Goal: Transaction & Acquisition: Purchase product/service

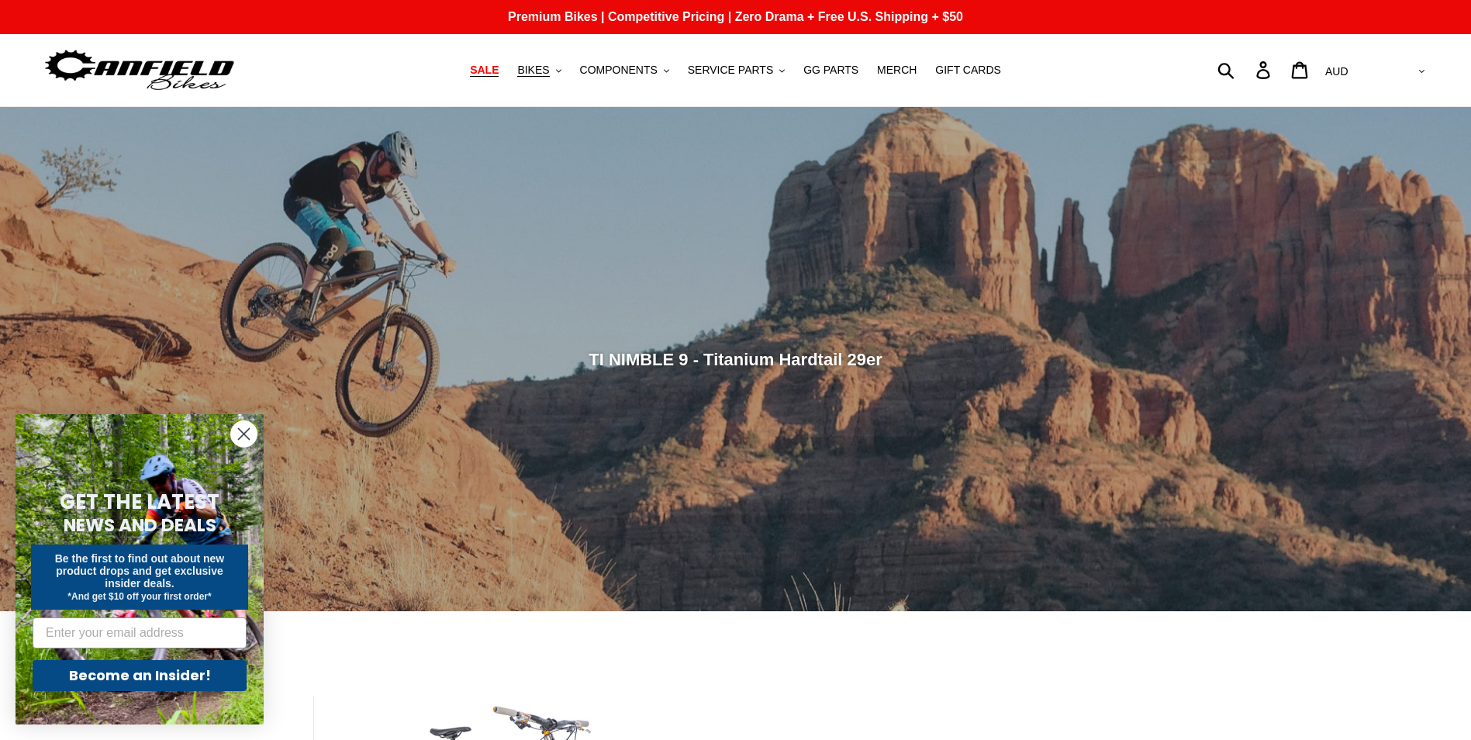
click at [499, 70] on span "SALE" at bounding box center [484, 70] width 29 height 13
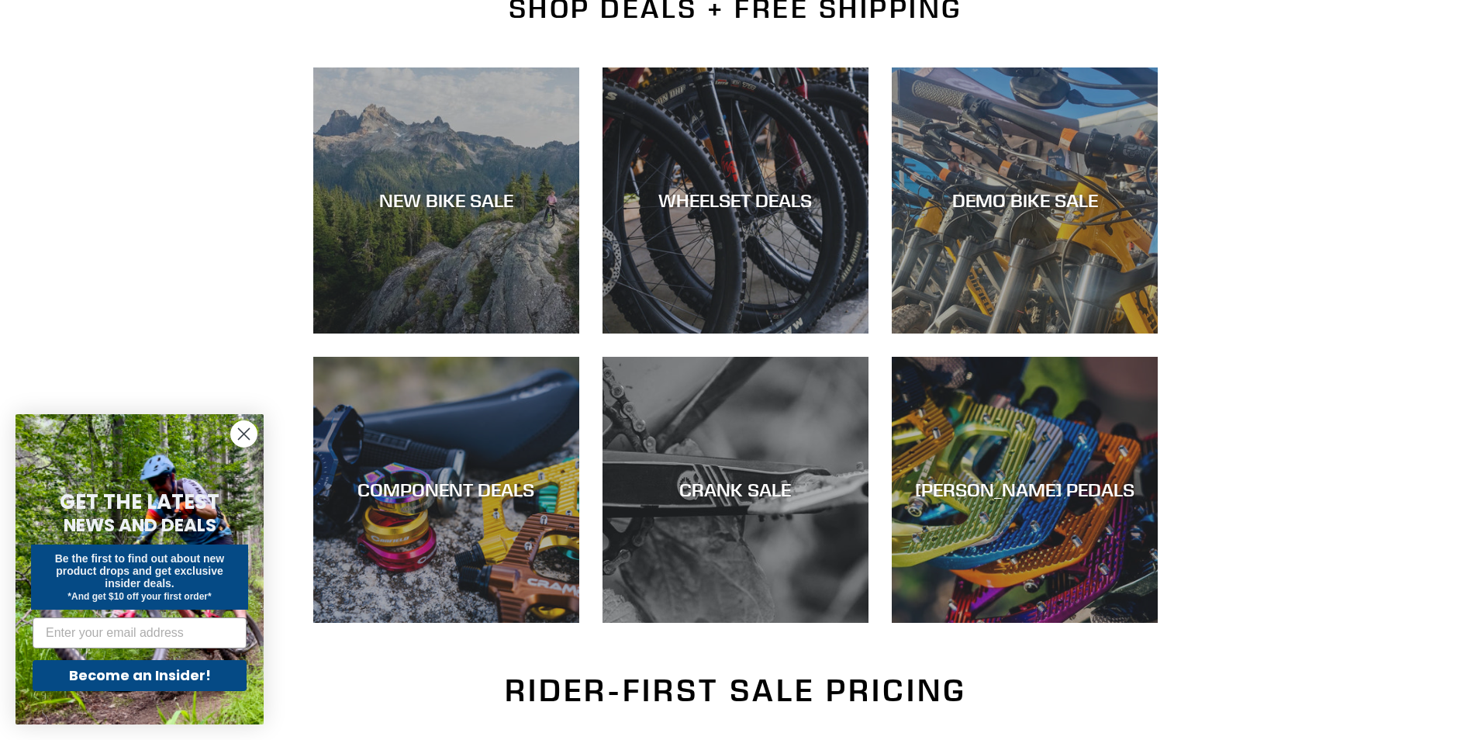
scroll to position [388, 0]
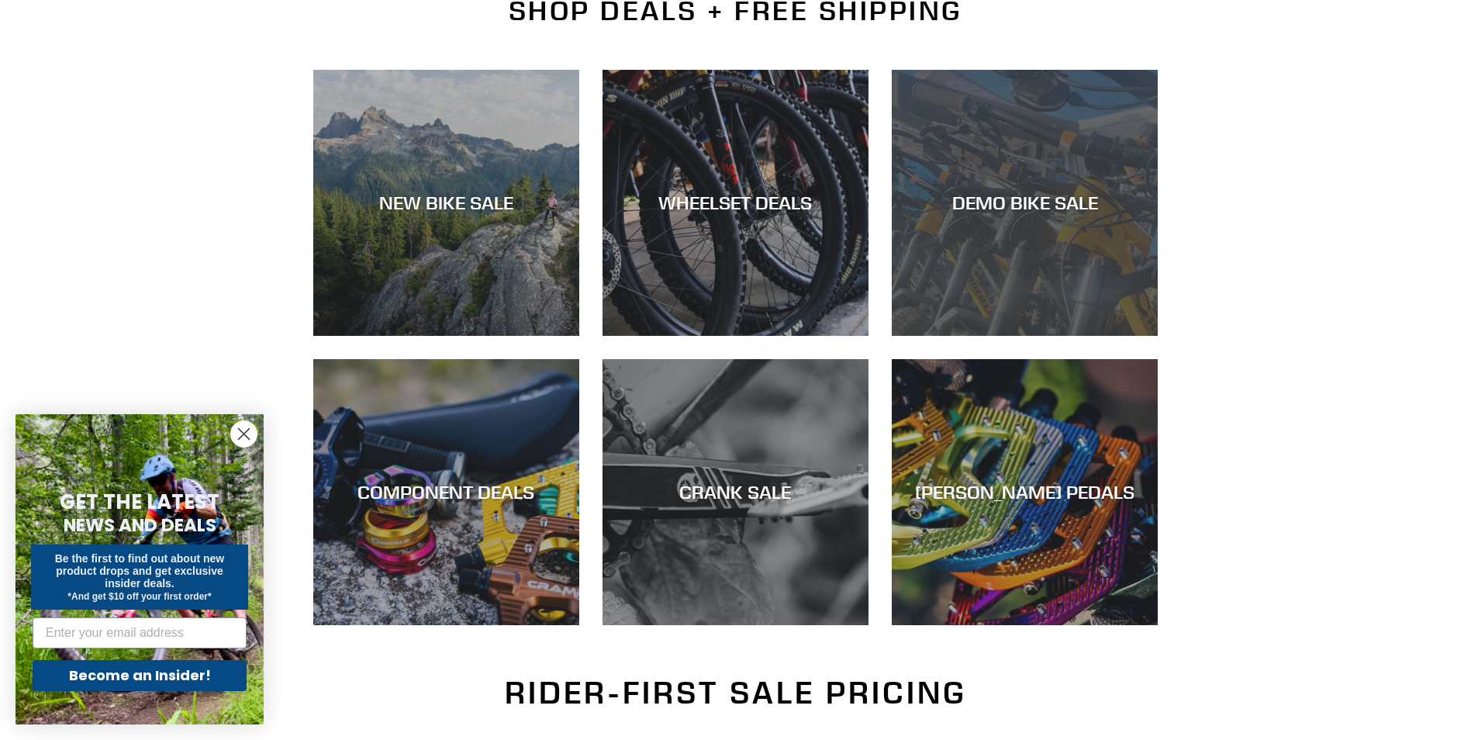
click at [1102, 336] on div "DEMO BIKE SALE" at bounding box center [1025, 336] width 266 height 0
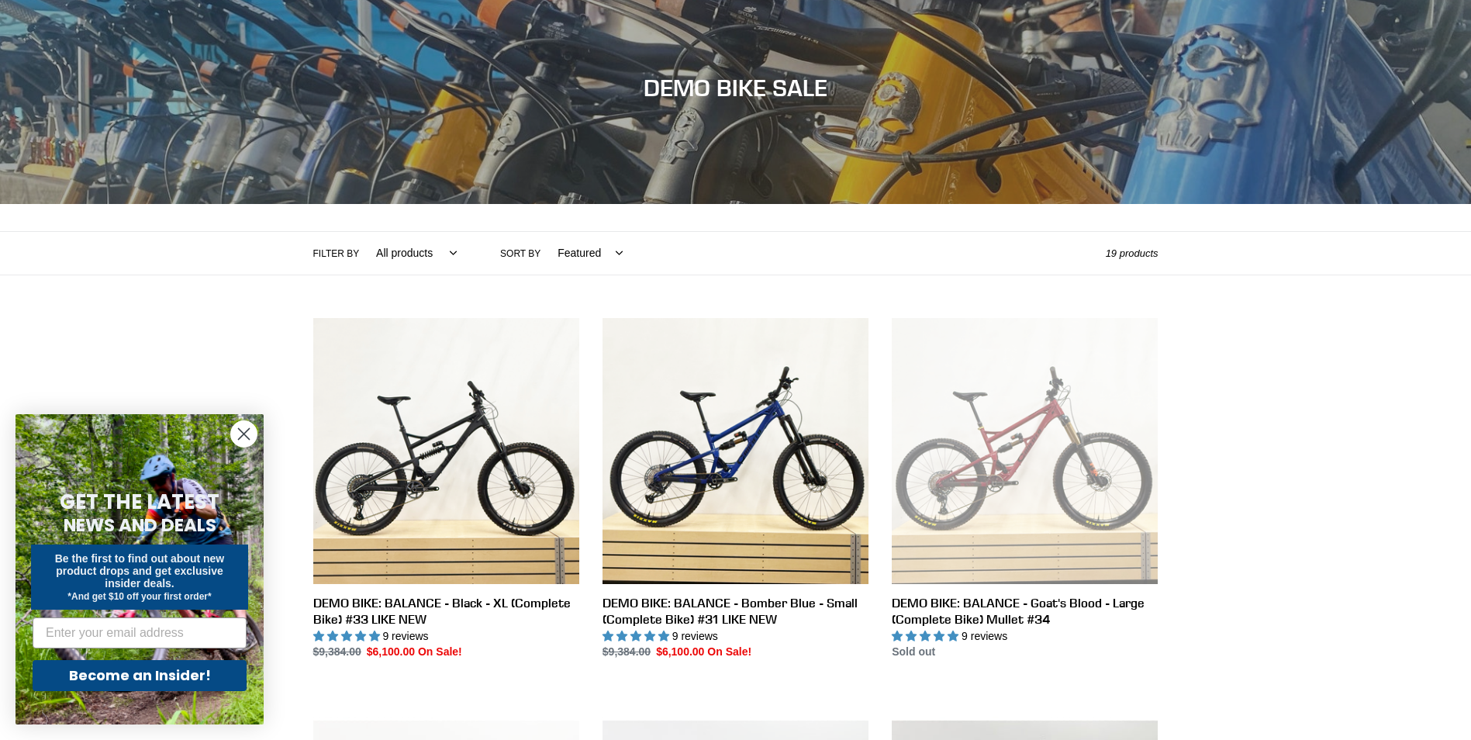
scroll to position [233, 0]
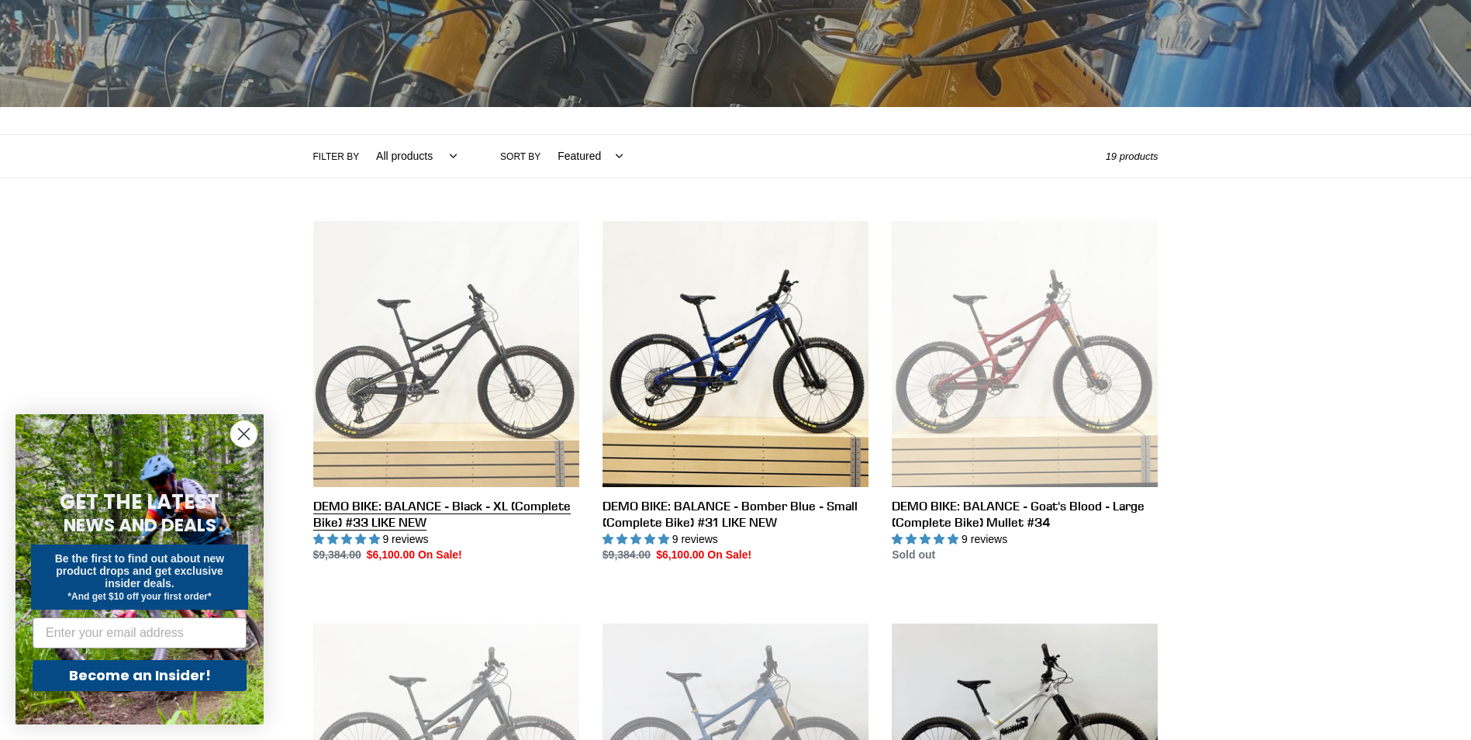
click at [498, 373] on link "DEMO BIKE: BALANCE - Black - XL (Complete Bike) #33 LIKE NEW" at bounding box center [446, 392] width 266 height 343
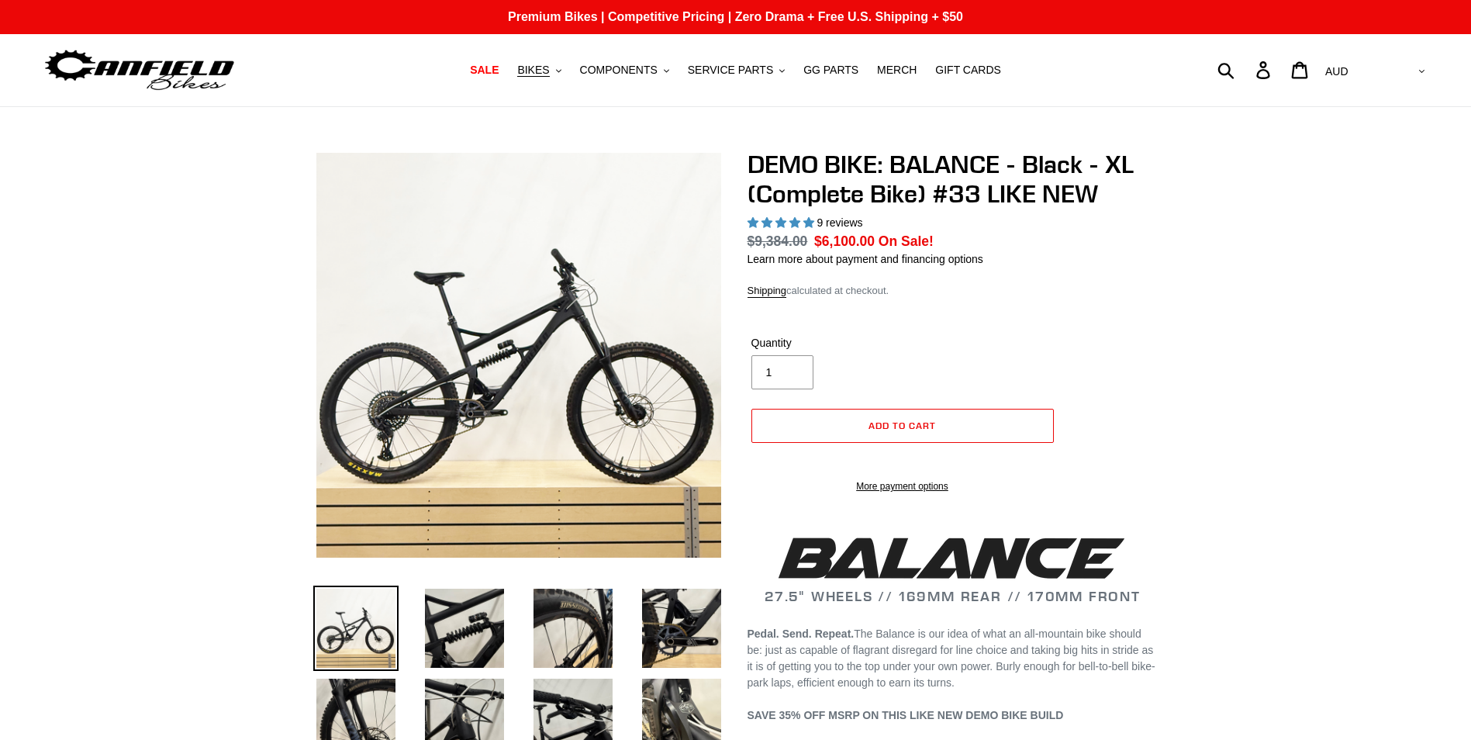
select select "highest-rating"
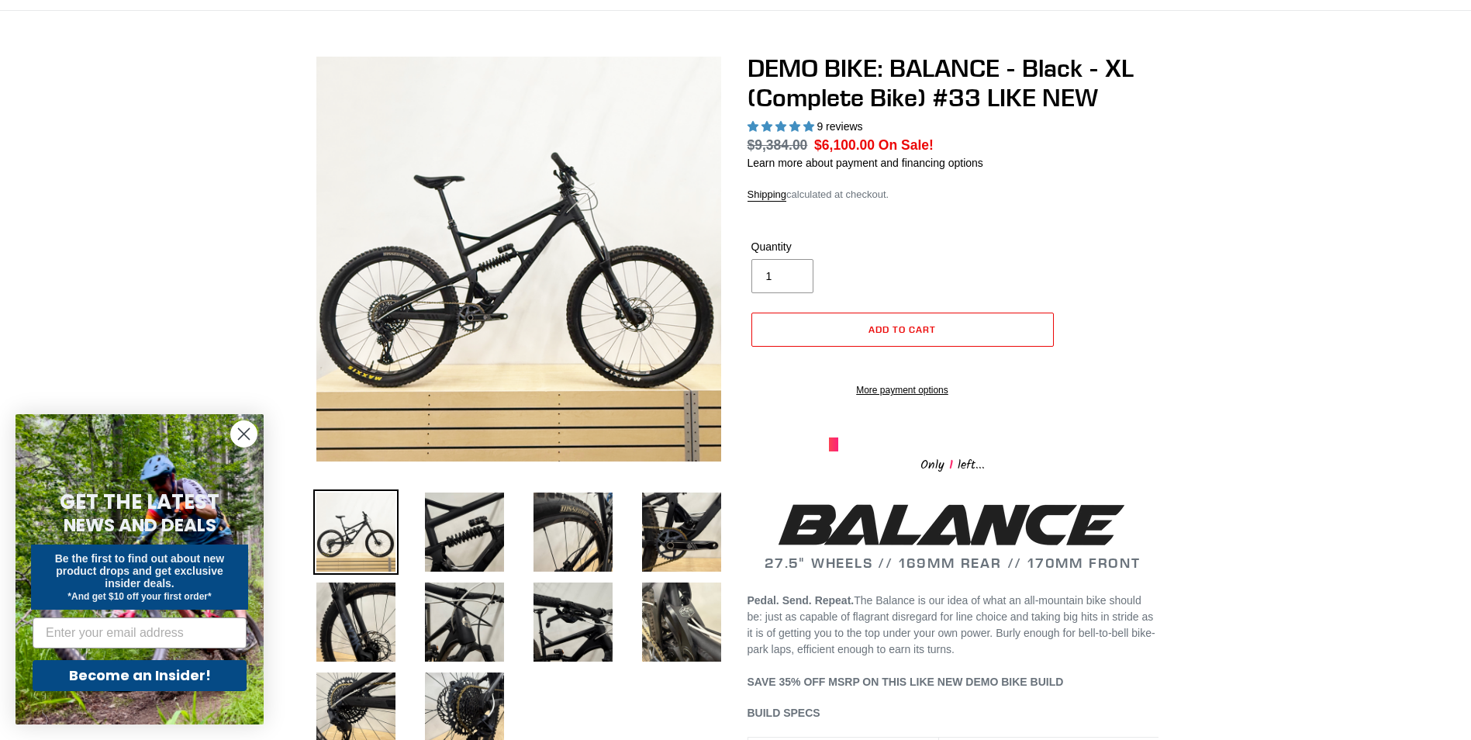
scroll to position [233, 0]
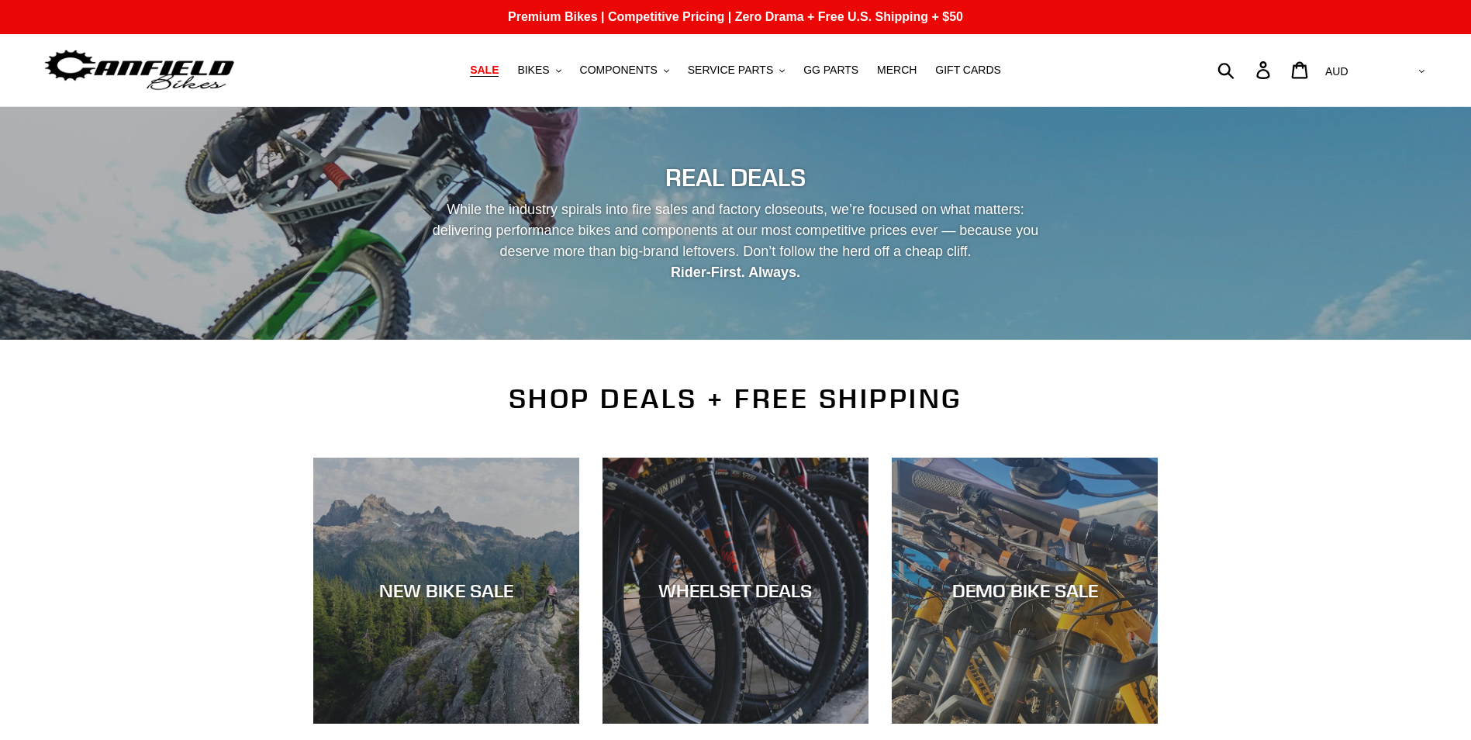
click at [435, 724] on div "NEW BIKE SALE" at bounding box center [446, 724] width 266 height 0
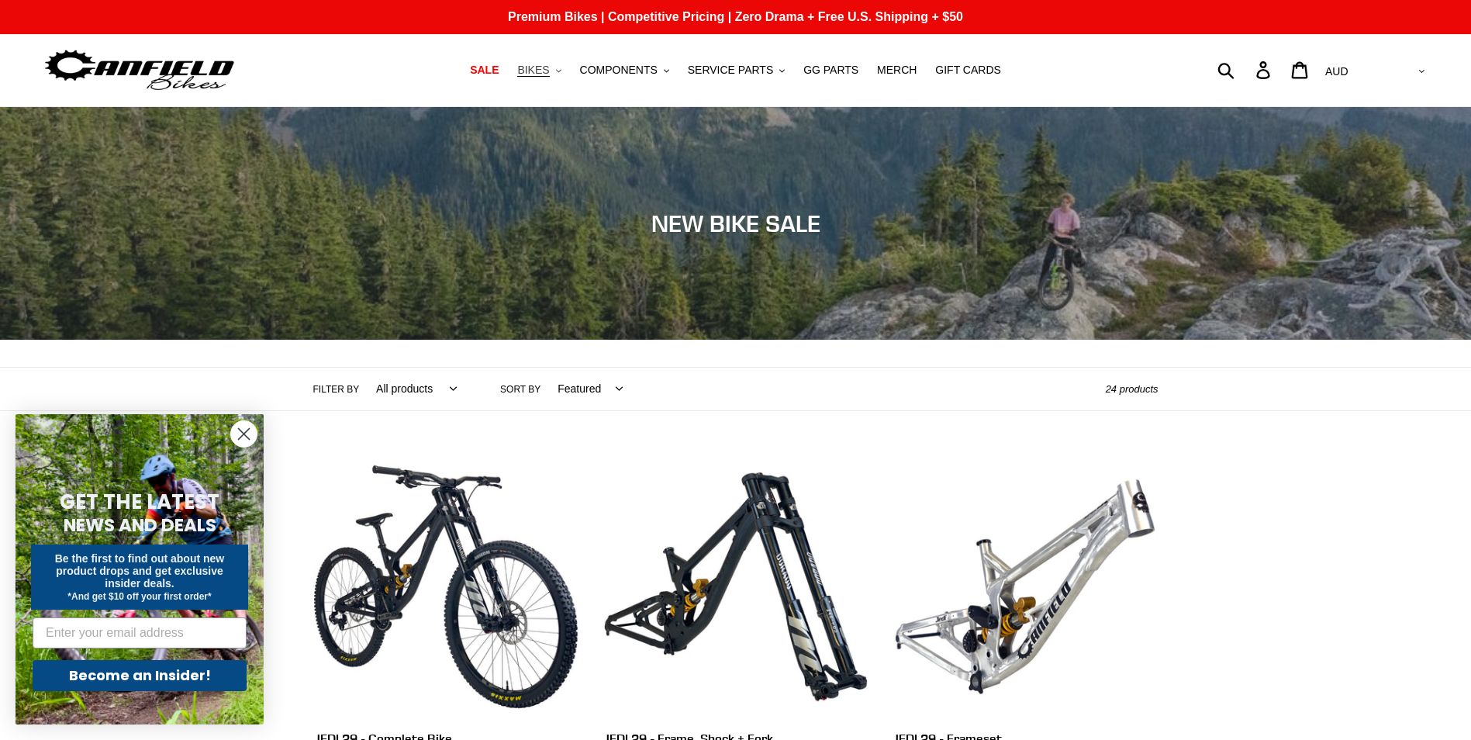
click at [561, 74] on icon ".cls-1{fill:#231f20}" at bounding box center [558, 70] width 5 height 5
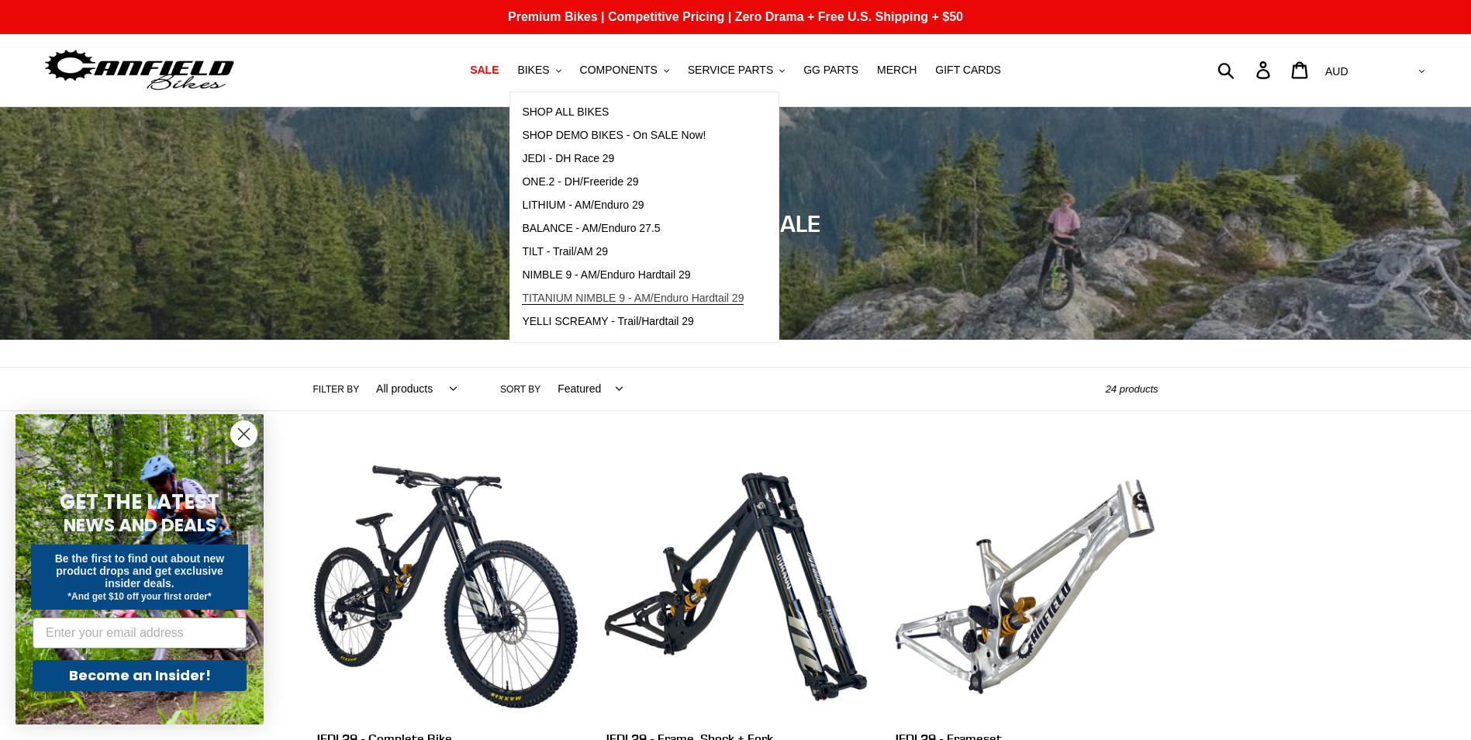
click at [689, 302] on span "TITANIUM NIMBLE 9 - AM/Enduro Hardtail 29" at bounding box center [633, 298] width 222 height 13
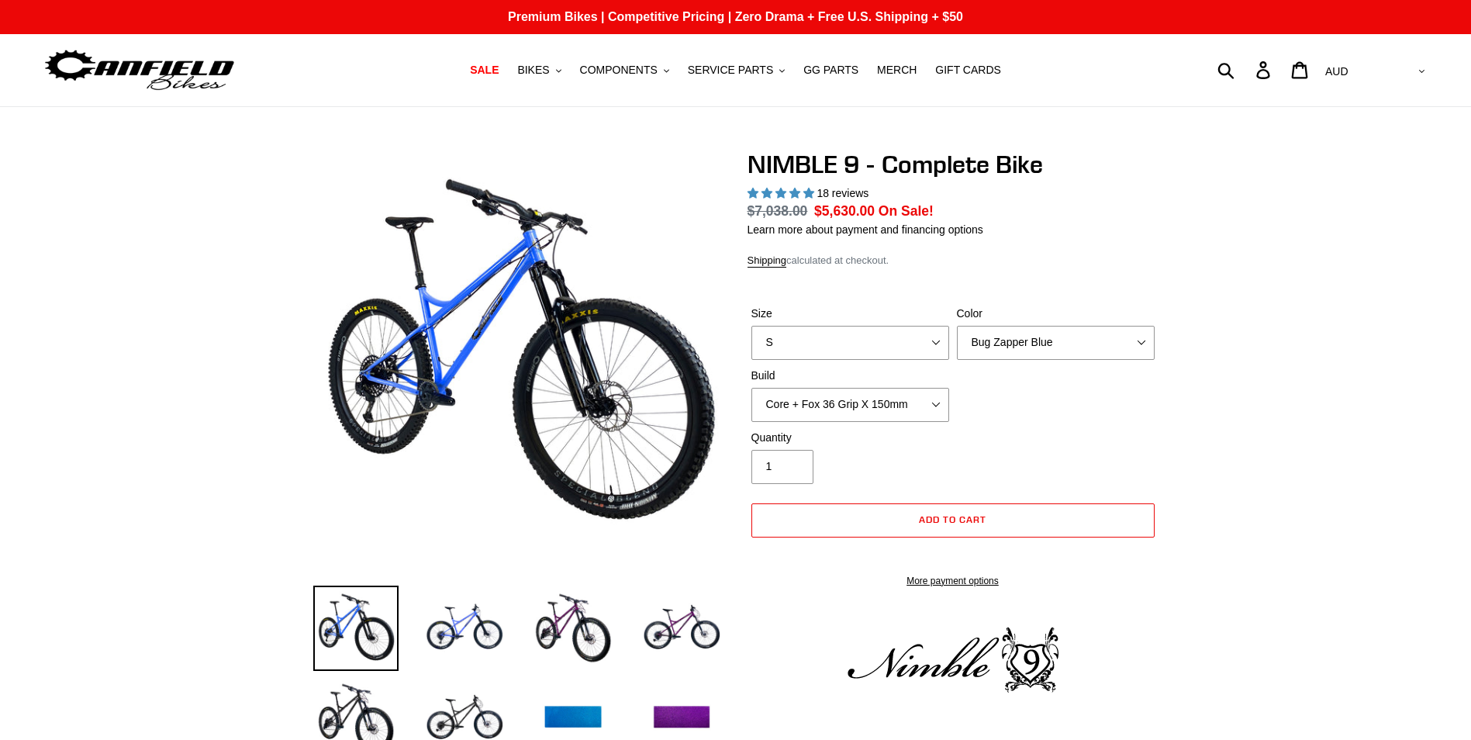
select select "highest-rating"
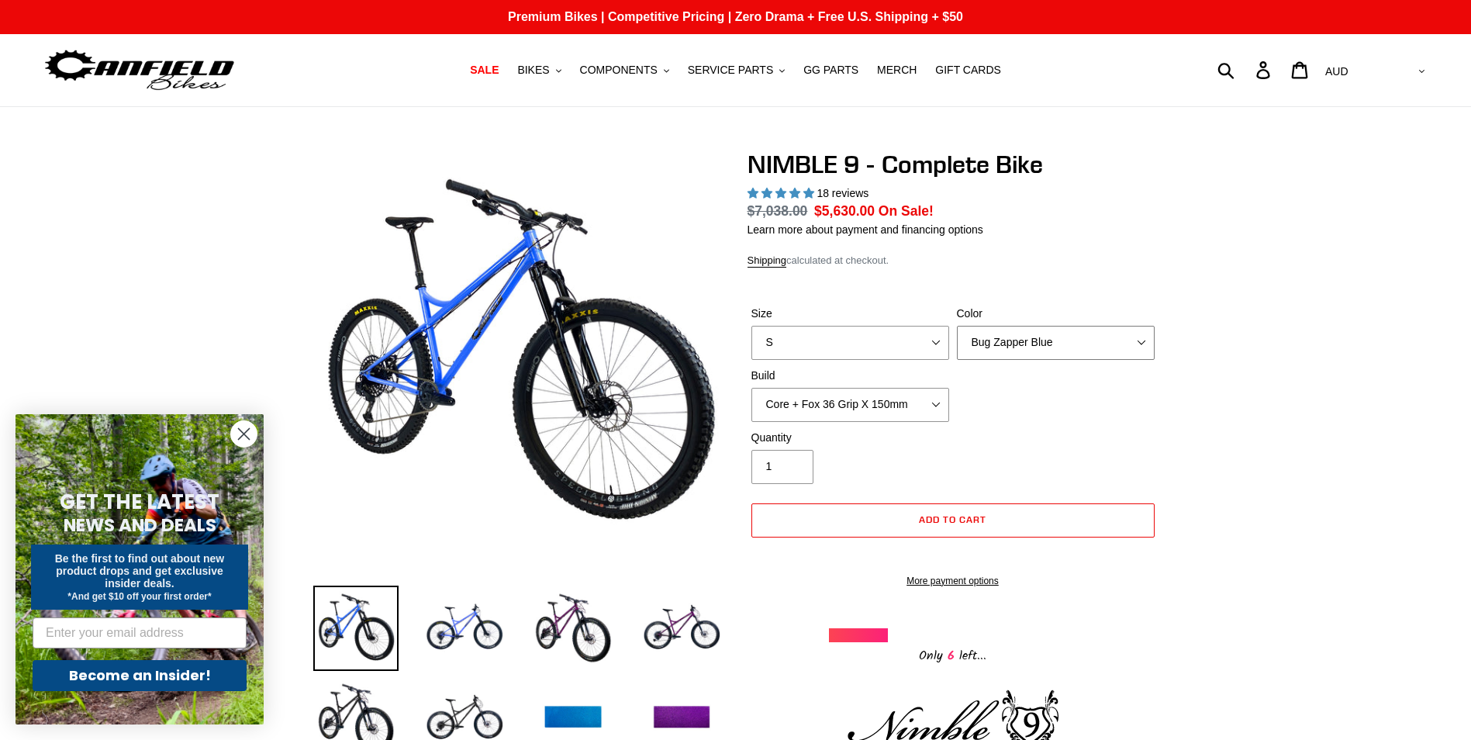
click at [1077, 345] on select "Bug Zapper Blue Purple Haze - Sold Out Galaxy Black" at bounding box center [1056, 343] width 198 height 34
click at [589, 632] on img at bounding box center [572, 628] width 85 height 85
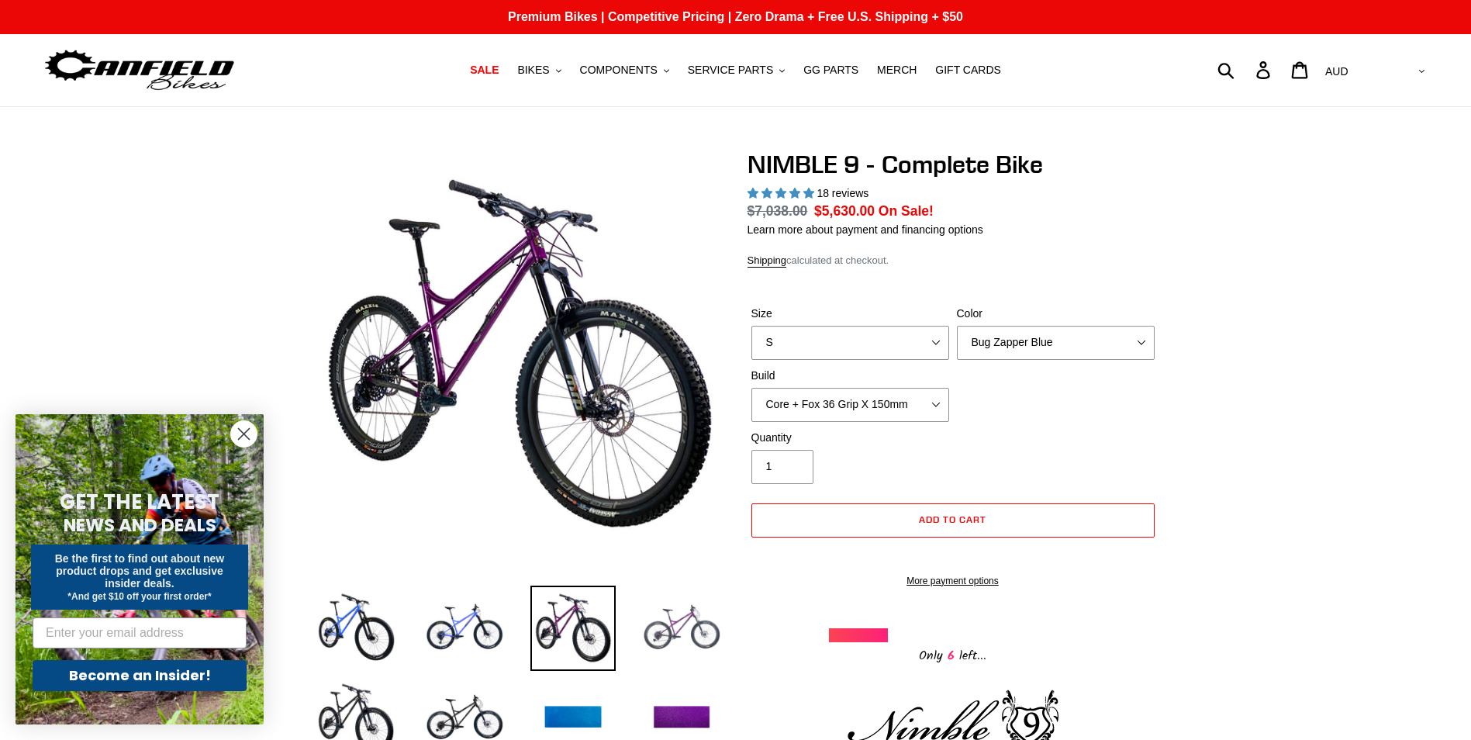
click at [675, 627] on img at bounding box center [681, 628] width 85 height 85
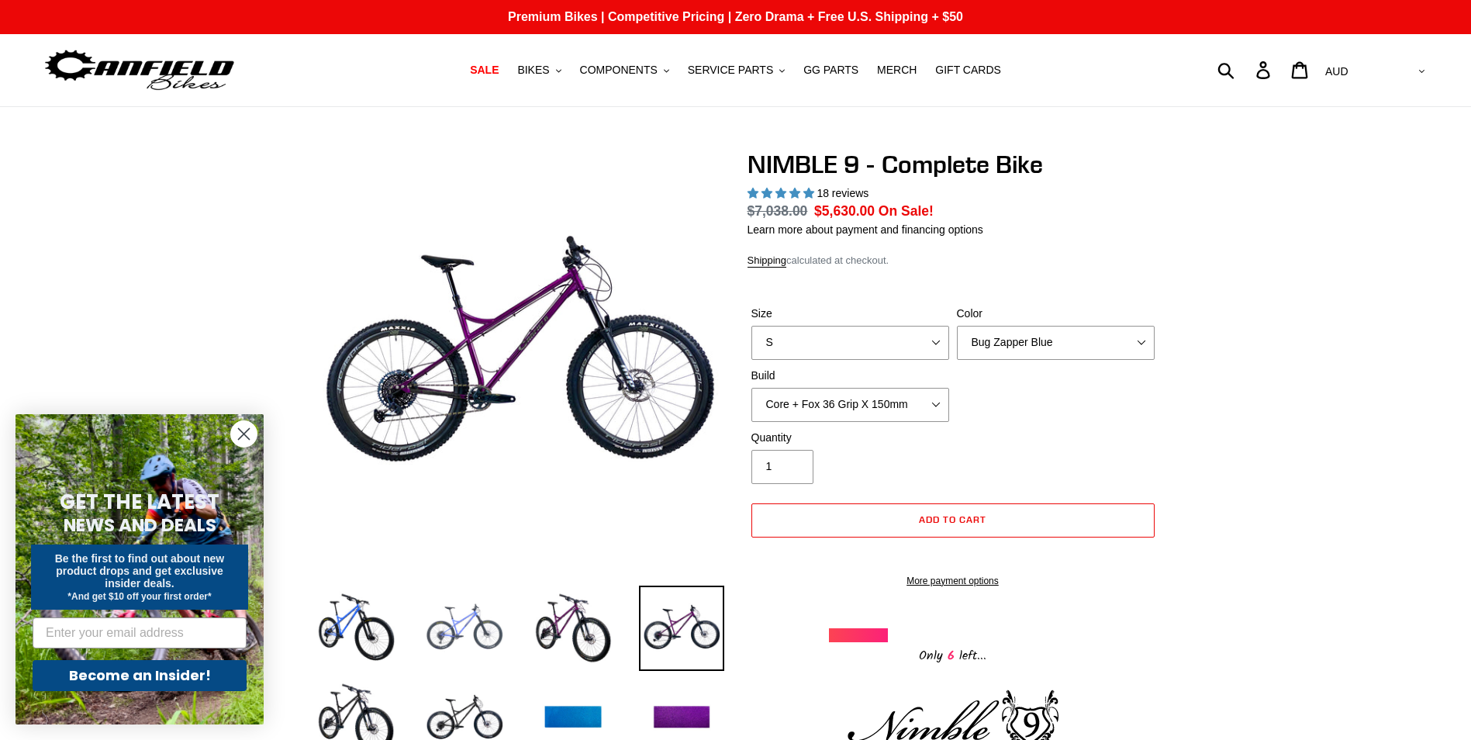
click at [468, 643] on img at bounding box center [464, 628] width 85 height 85
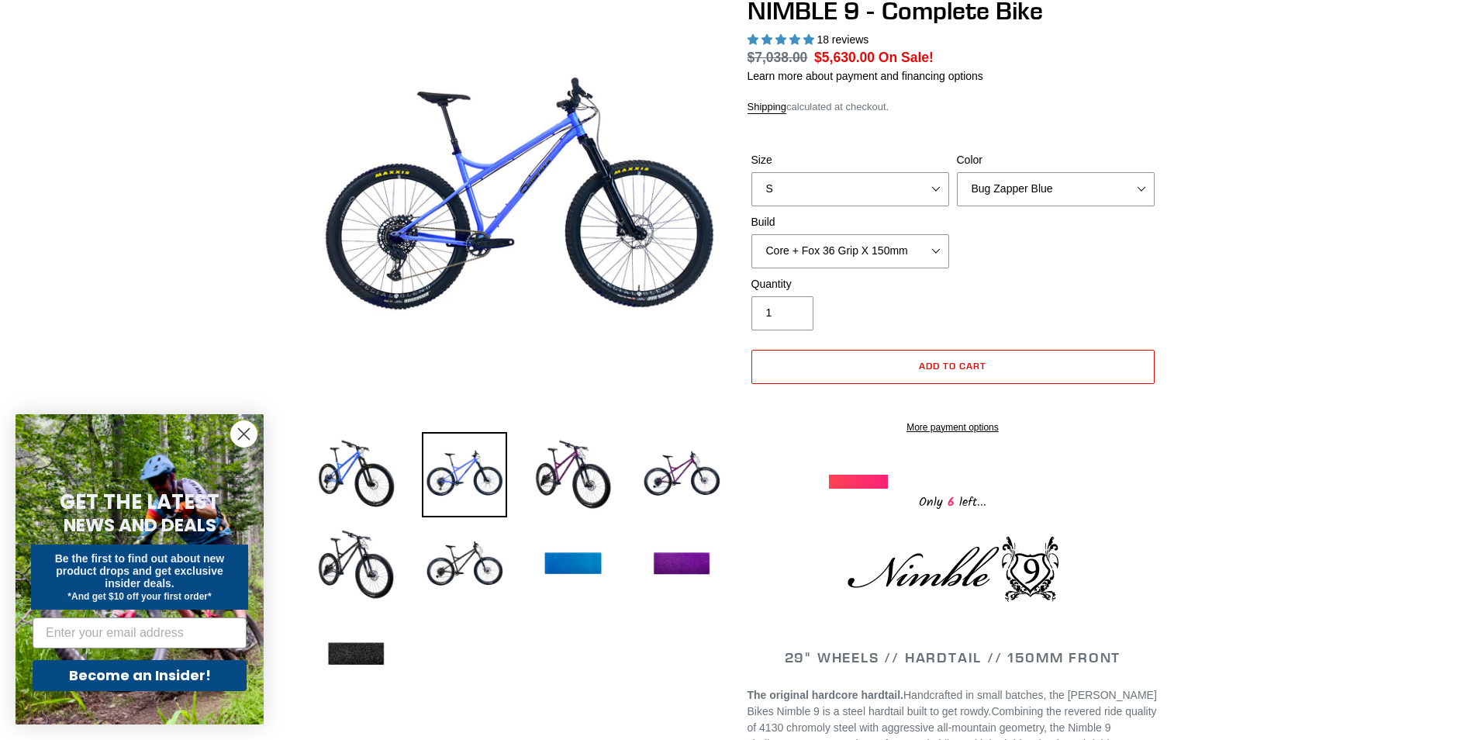
scroll to position [155, 0]
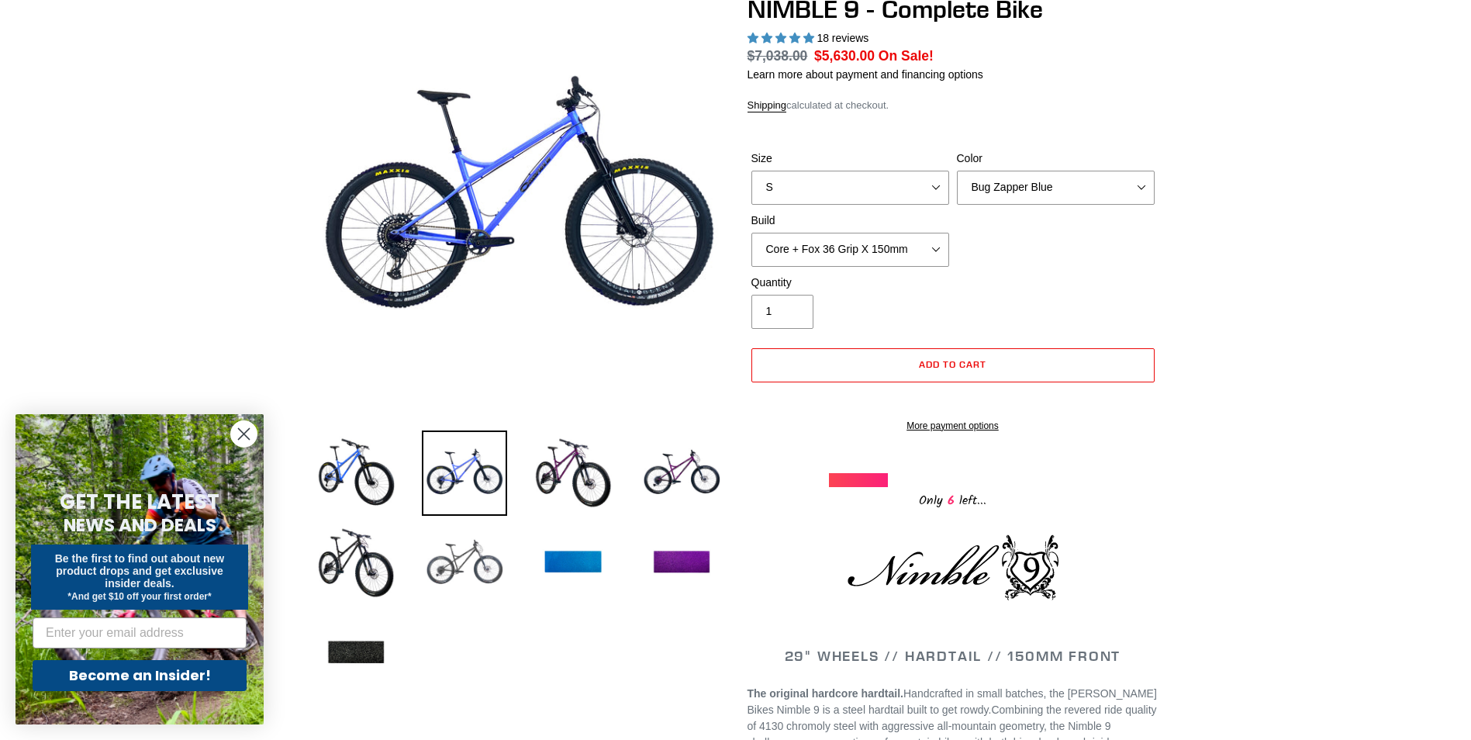
click at [474, 554] on img at bounding box center [464, 562] width 85 height 85
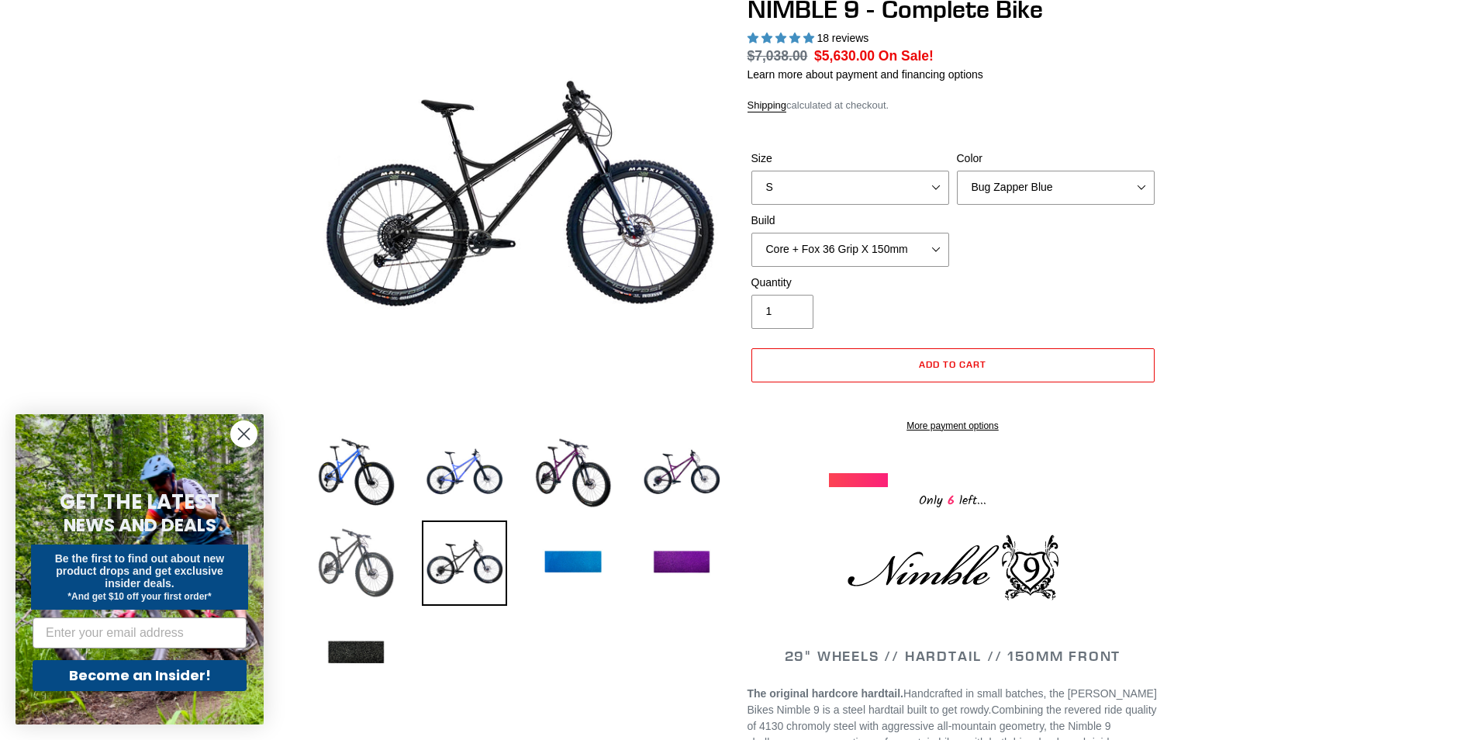
click at [348, 551] on img at bounding box center [355, 562] width 85 height 85
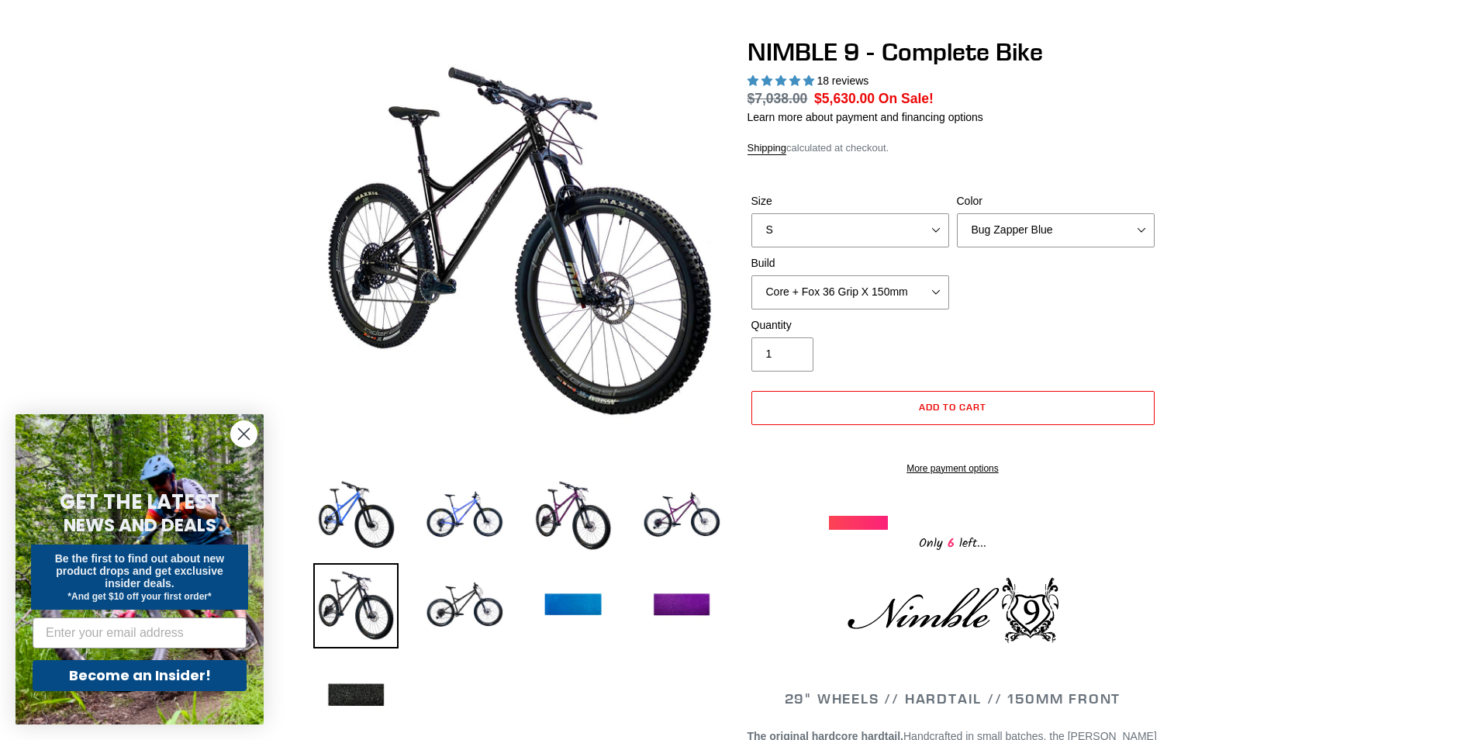
scroll to position [78, 0]
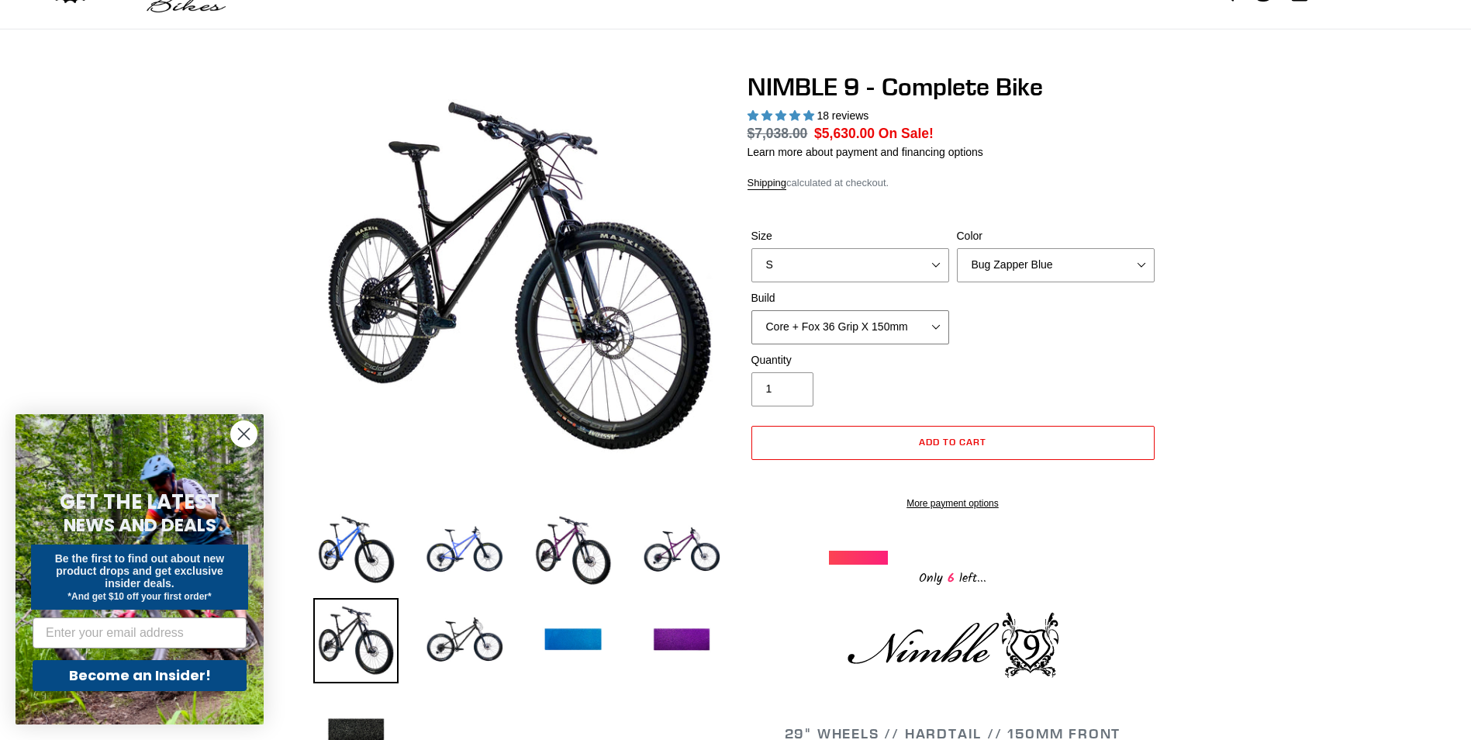
click at [929, 317] on select "Core + Fox 36 Grip X 150mm Pro + Fox 36 Grip X 150mm Core + RockShox Lyrik Ulti…" at bounding box center [850, 327] width 198 height 34
click at [871, 252] on select "S M L XL" at bounding box center [850, 265] width 198 height 34
select select "XL"
click at [751, 248] on select "S M L XL" at bounding box center [850, 265] width 198 height 34
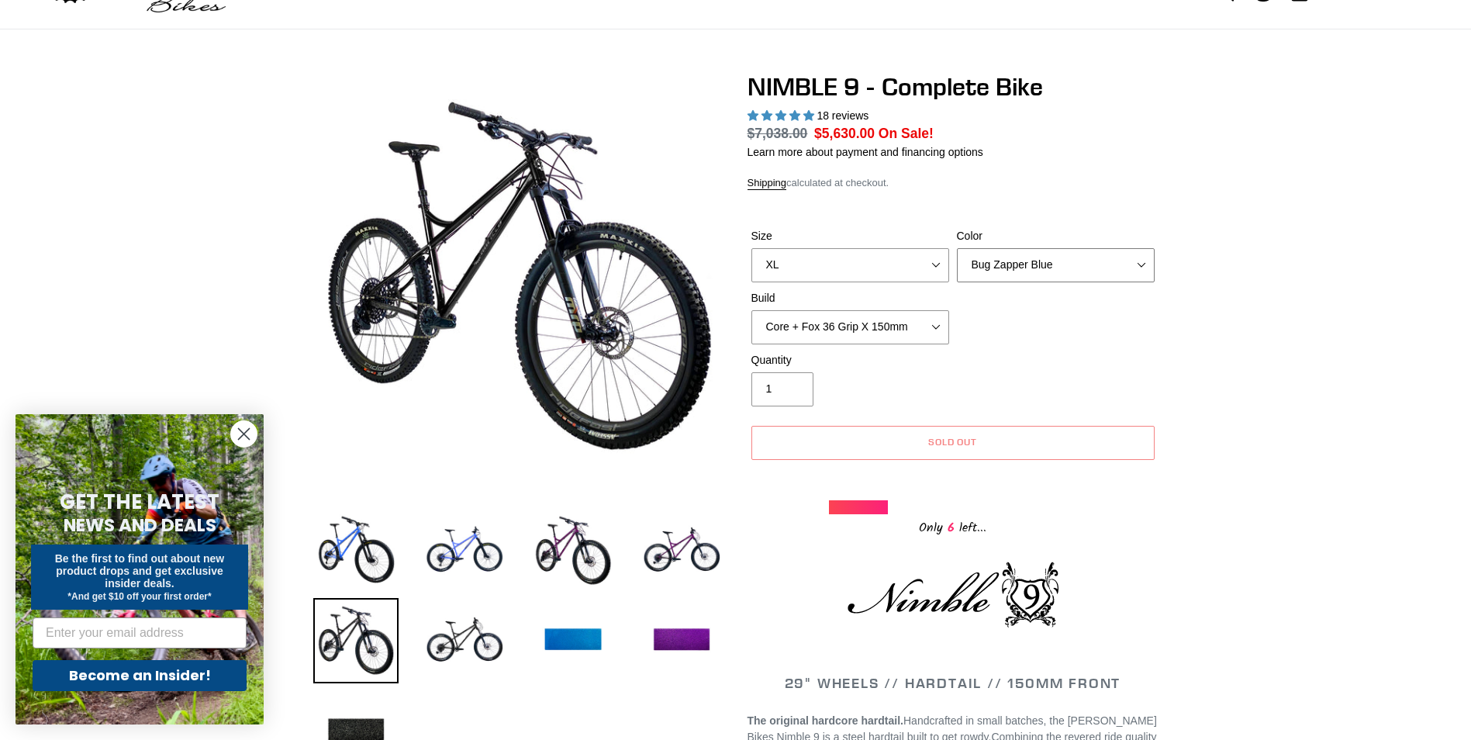
click at [1050, 269] on select "Bug Zapper Blue Purple Haze - Sold Out Galaxy Black" at bounding box center [1056, 265] width 198 height 34
click at [957, 248] on select "Bug Zapper Blue Purple Haze - Sold Out Galaxy Black" at bounding box center [1056, 265] width 198 height 34
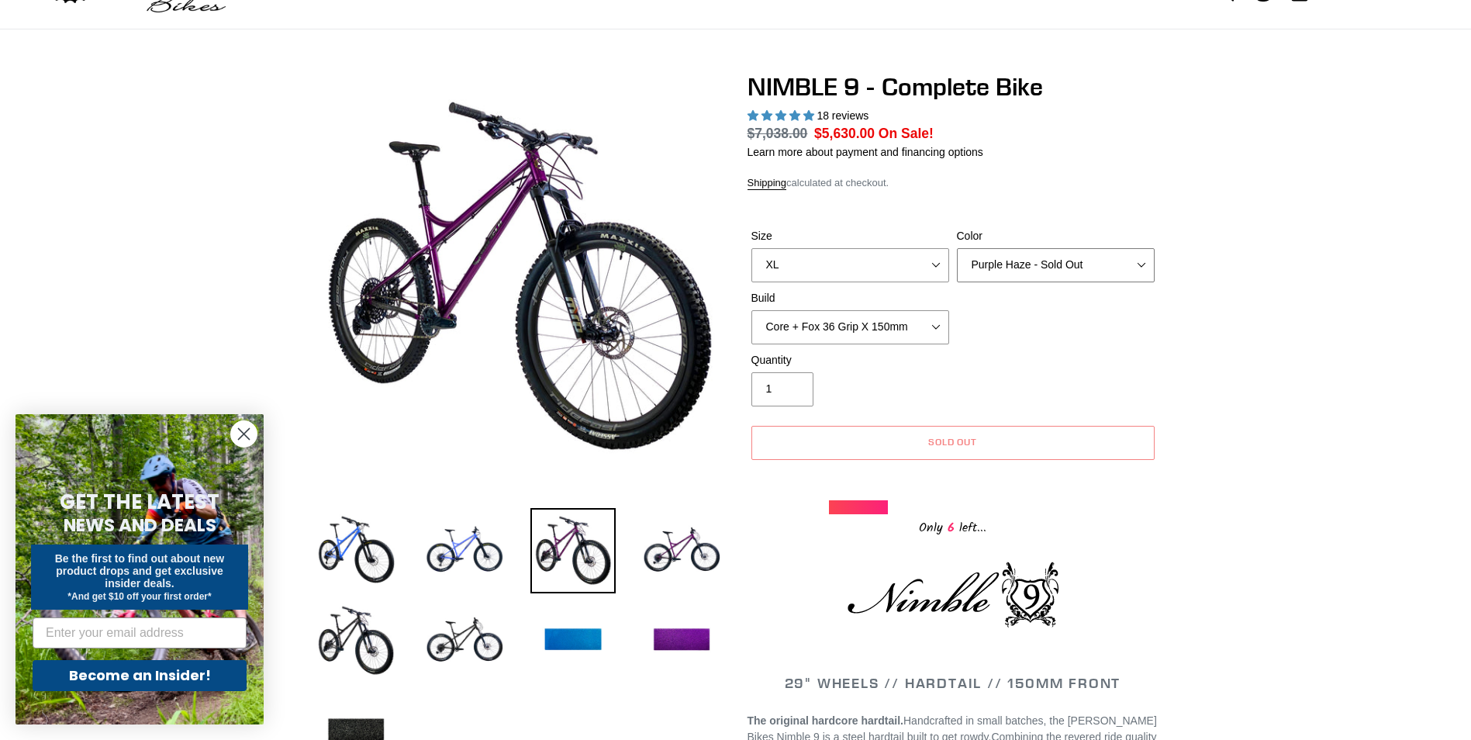
click at [1021, 254] on select "Bug Zapper Blue Purple Haze - Sold Out Galaxy Black" at bounding box center [1056, 265] width 198 height 34
click at [957, 248] on select "Bug Zapper Blue Purple Haze - Sold Out Galaxy Black" at bounding box center [1056, 265] width 198 height 34
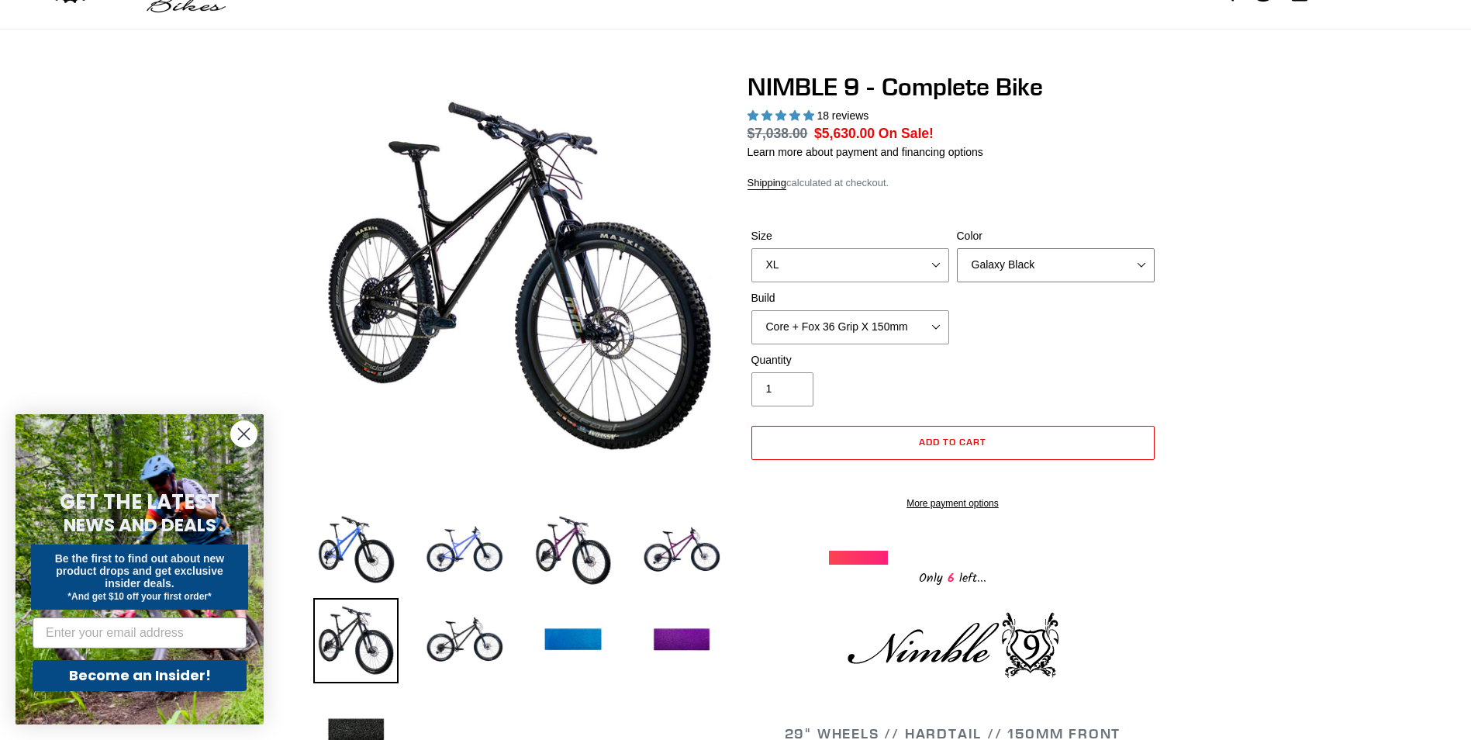
click at [1006, 264] on select "Bug Zapper Blue Purple Haze - Sold Out Galaxy Black" at bounding box center [1056, 265] width 198 height 34
click at [957, 248] on select "Bug Zapper Blue Purple Haze - Sold Out Galaxy Black" at bounding box center [1056, 265] width 198 height 34
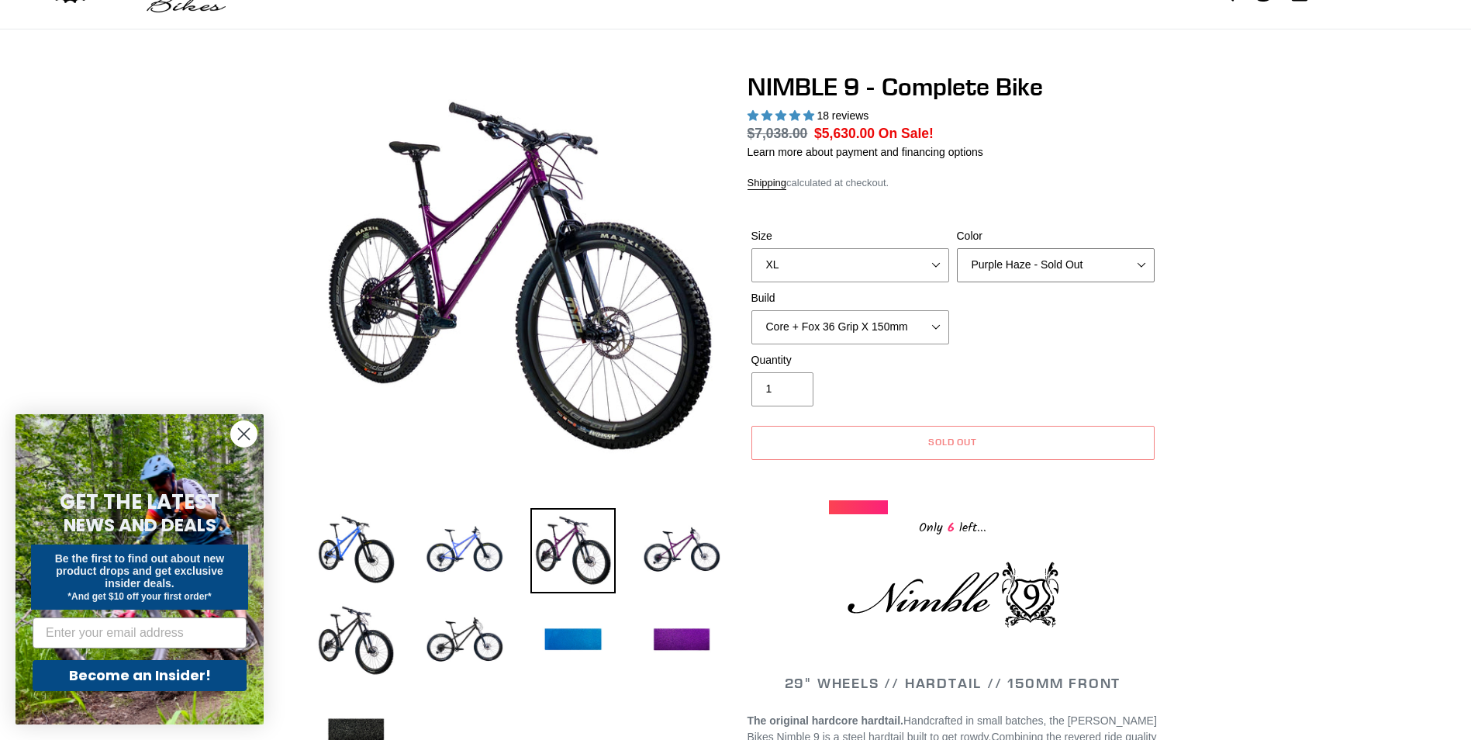
drag, startPoint x: 1017, startPoint y: 266, endPoint x: 1014, endPoint y: 277, distance: 11.1
click at [1017, 266] on select "Bug Zapper Blue Purple Haze - Sold Out Galaxy Black" at bounding box center [1056, 265] width 198 height 34
click at [957, 248] on select "Bug Zapper Blue Purple Haze - Sold Out Galaxy Black" at bounding box center [1056, 265] width 198 height 34
click at [1021, 268] on select "Bug Zapper Blue Purple Haze - Sold Out Galaxy Black" at bounding box center [1056, 265] width 198 height 34
select select "Galaxy Black"
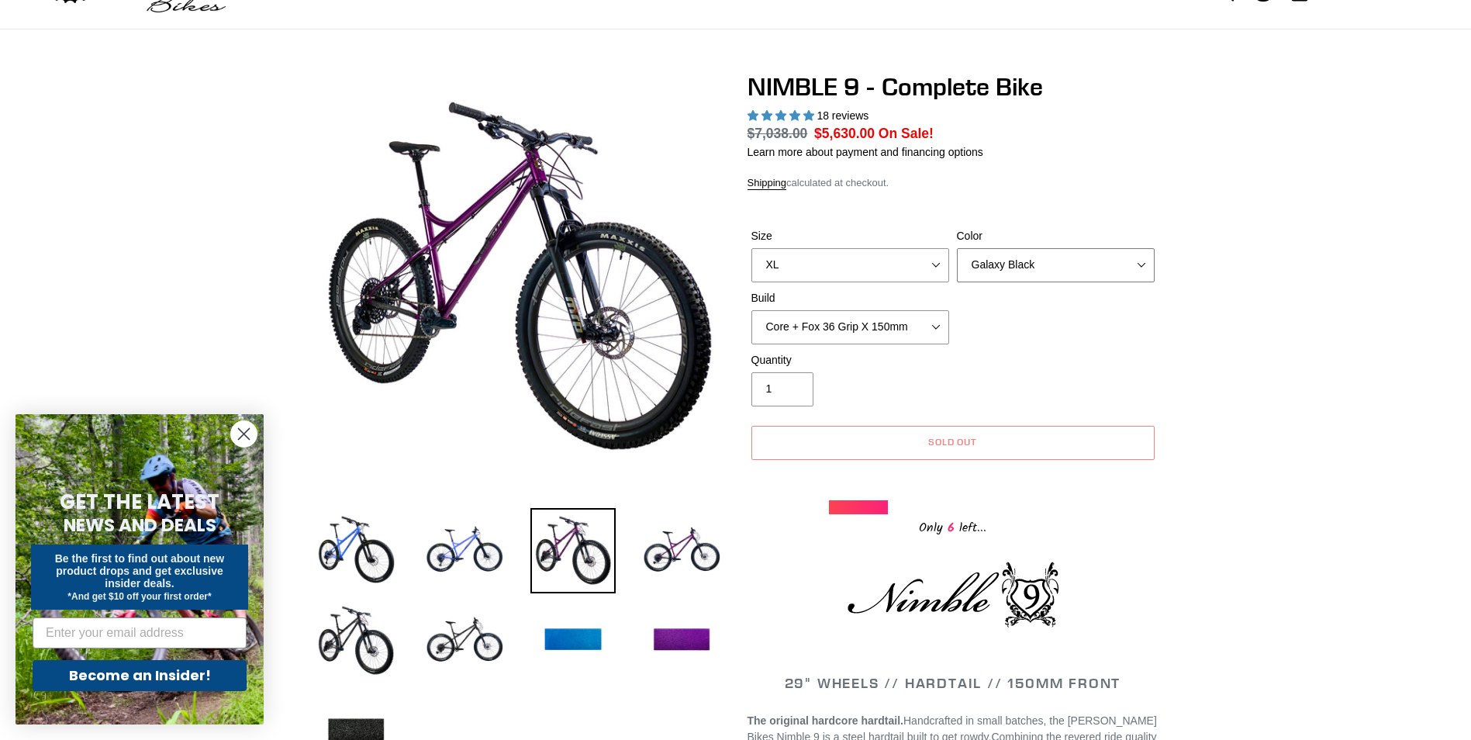
click at [957, 248] on select "Bug Zapper Blue Purple Haze - Sold Out Galaxy Black" at bounding box center [1056, 265] width 198 height 34
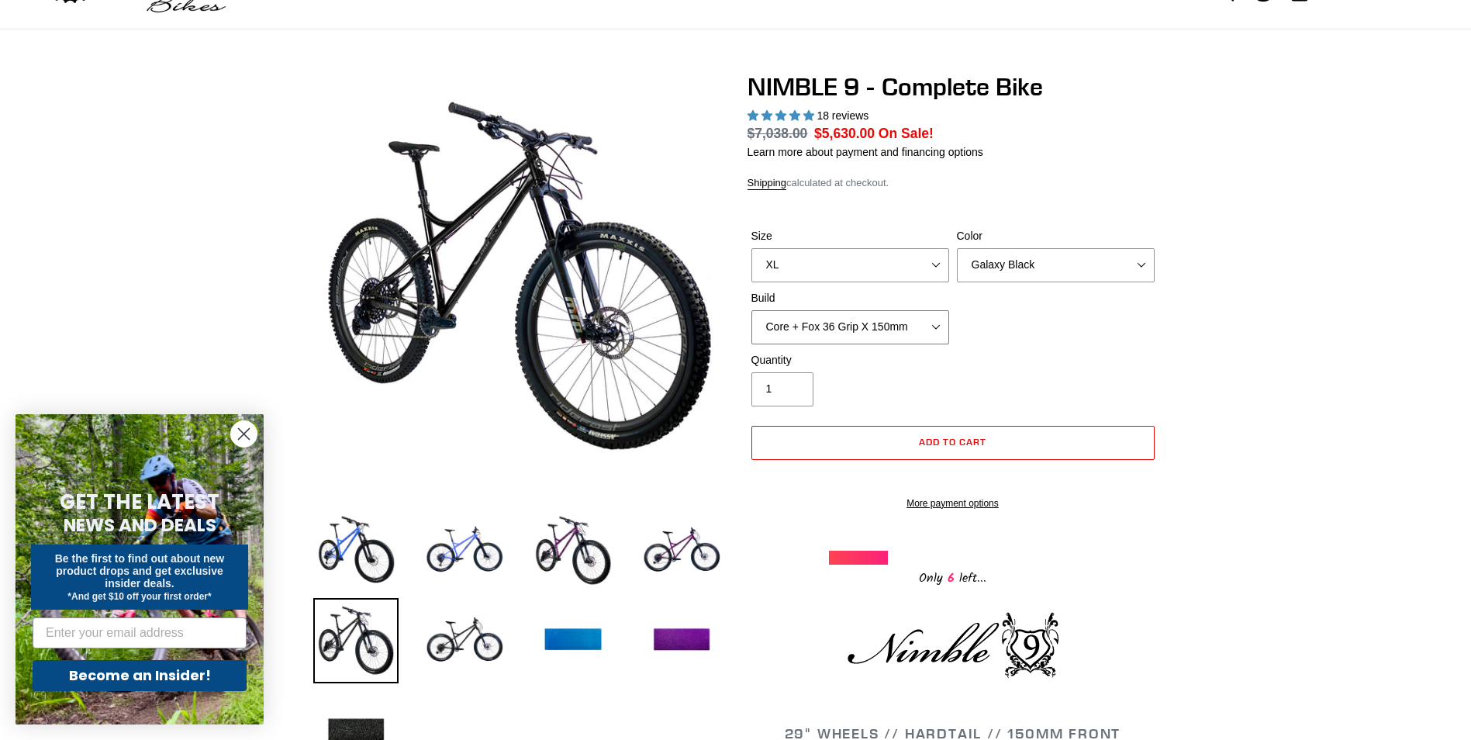
click at [935, 330] on select "Core + Fox 36 Grip X 150mm Pro + Fox 36 Grip X 150mm Core + RockShox Lyrik Ulti…" at bounding box center [850, 327] width 198 height 34
click at [751, 310] on select "Core + Fox 36 Grip X 150mm Pro + Fox 36 Grip X 150mm Core + RockShox Lyrik Ulti…" at bounding box center [850, 327] width 198 height 34
click at [872, 324] on select "Core + Fox 36 Grip X 150mm Pro + Fox 36 Grip X 150mm Core + RockShox Lyrik Ulti…" at bounding box center [850, 327] width 198 height 34
click at [751, 310] on select "Core + Fox 36 Grip X 150mm Pro + Fox 36 Grip X 150mm Core + RockShox Lyrik Ulti…" at bounding box center [850, 327] width 198 height 34
click at [872, 326] on select "Core + Fox 36 Grip X 150mm Pro + Fox 36 Grip X 150mm Core + RockShox Lyrik Ulti…" at bounding box center [850, 327] width 198 height 34
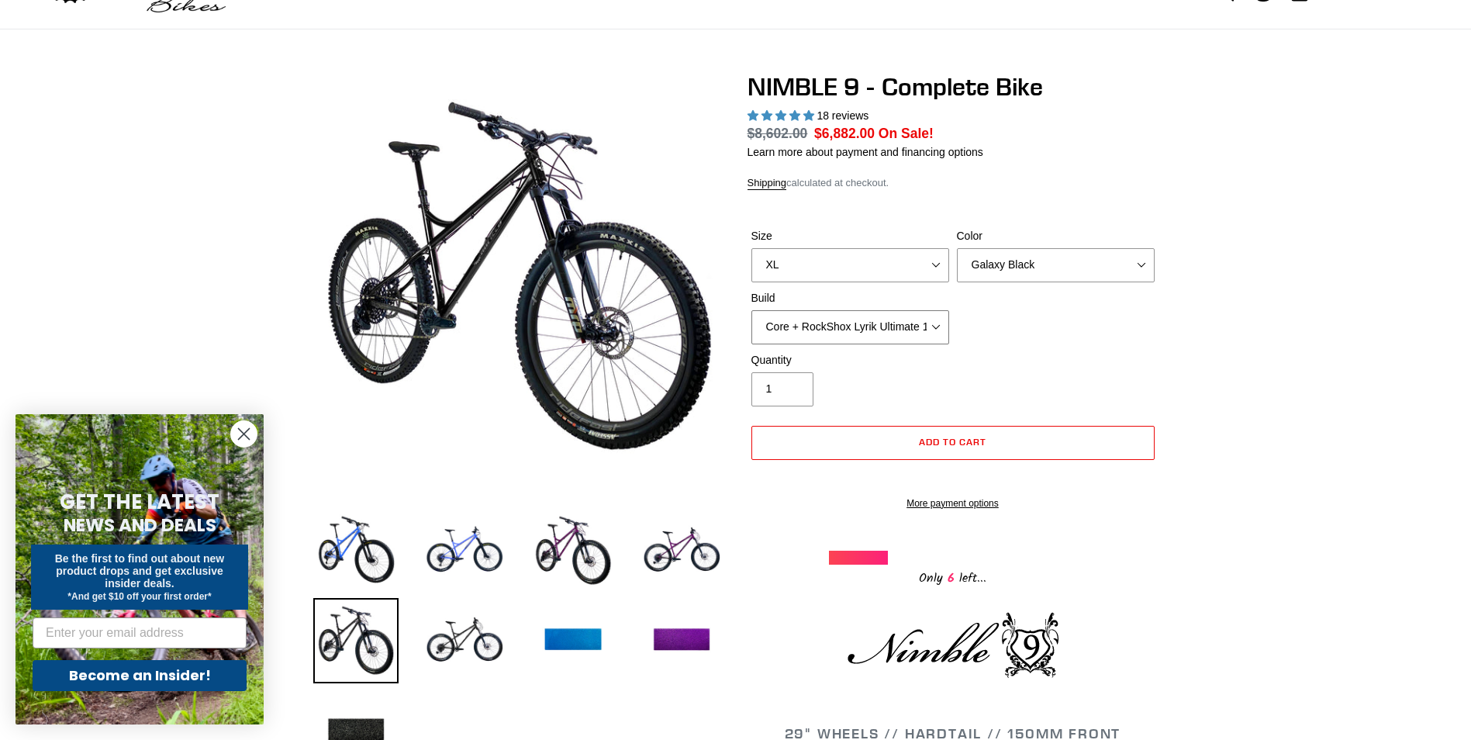
click at [751, 310] on select "Core + Fox 36 Grip X 150mm Pro + Fox 36 Grip X 150mm Core + RockShox Lyrik Ulti…" at bounding box center [850, 327] width 198 height 34
drag, startPoint x: 859, startPoint y: 326, endPoint x: 859, endPoint y: 344, distance: 17.8
click at [859, 326] on select "Core + Fox 36 Grip X 150mm Pro + Fox 36 Grip X 150mm Core + RockShox Lyrik Ulti…" at bounding box center [850, 327] width 198 height 34
click at [751, 310] on select "Core + Fox 36 Grip X 150mm Pro + Fox 36 Grip X 150mm Core + RockShox Lyrik Ulti…" at bounding box center [850, 327] width 198 height 34
click at [892, 315] on select "Core + Fox 36 Grip X 150mm Pro + Fox 36 Grip X 150mm Core + RockShox Lyrik Ulti…" at bounding box center [850, 327] width 198 height 34
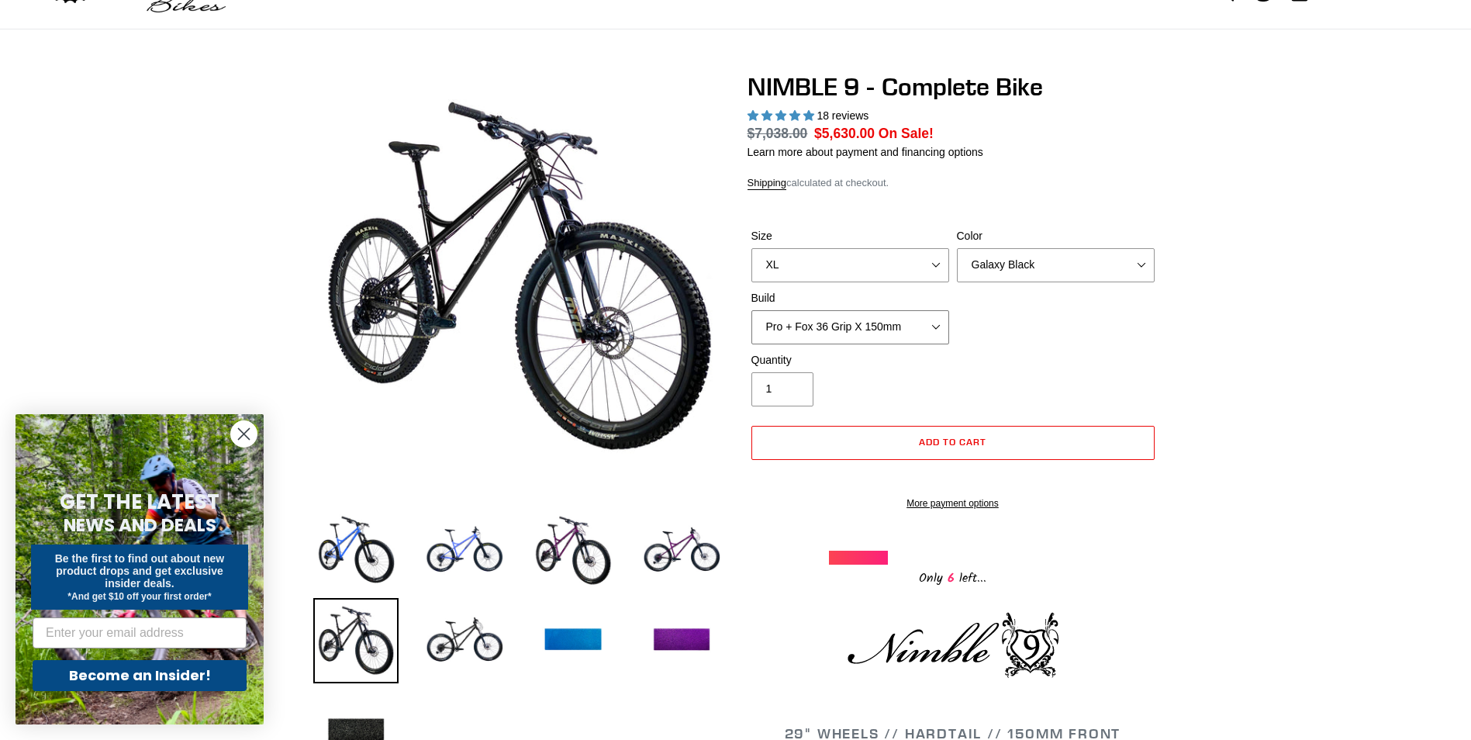
click at [751, 310] on select "Core + Fox 36 Grip X 150mm Pro + Fox 36 Grip X 150mm Core + RockShox Lyrik Ulti…" at bounding box center [850, 327] width 198 height 34
click at [871, 333] on select "Core + Fox 36 Grip X 150mm Pro + Fox 36 Grip X 150mm Core + RockShox Lyrik Ulti…" at bounding box center [850, 327] width 198 height 34
click at [751, 310] on select "Core + Fox 36 Grip X 150mm Pro + Fox 36 Grip X 150mm Core + RockShox Lyrik Ulti…" at bounding box center [850, 327] width 198 height 34
click at [854, 325] on select "Core + Fox 36 Grip X 150mm Pro + Fox 36 Grip X 150mm Core + RockShox Lyrik Ulti…" at bounding box center [850, 327] width 198 height 34
click at [751, 310] on select "Core + Fox 36 Grip X 150mm Pro + Fox 36 Grip X 150mm Core + RockShox Lyrik Ulti…" at bounding box center [850, 327] width 198 height 34
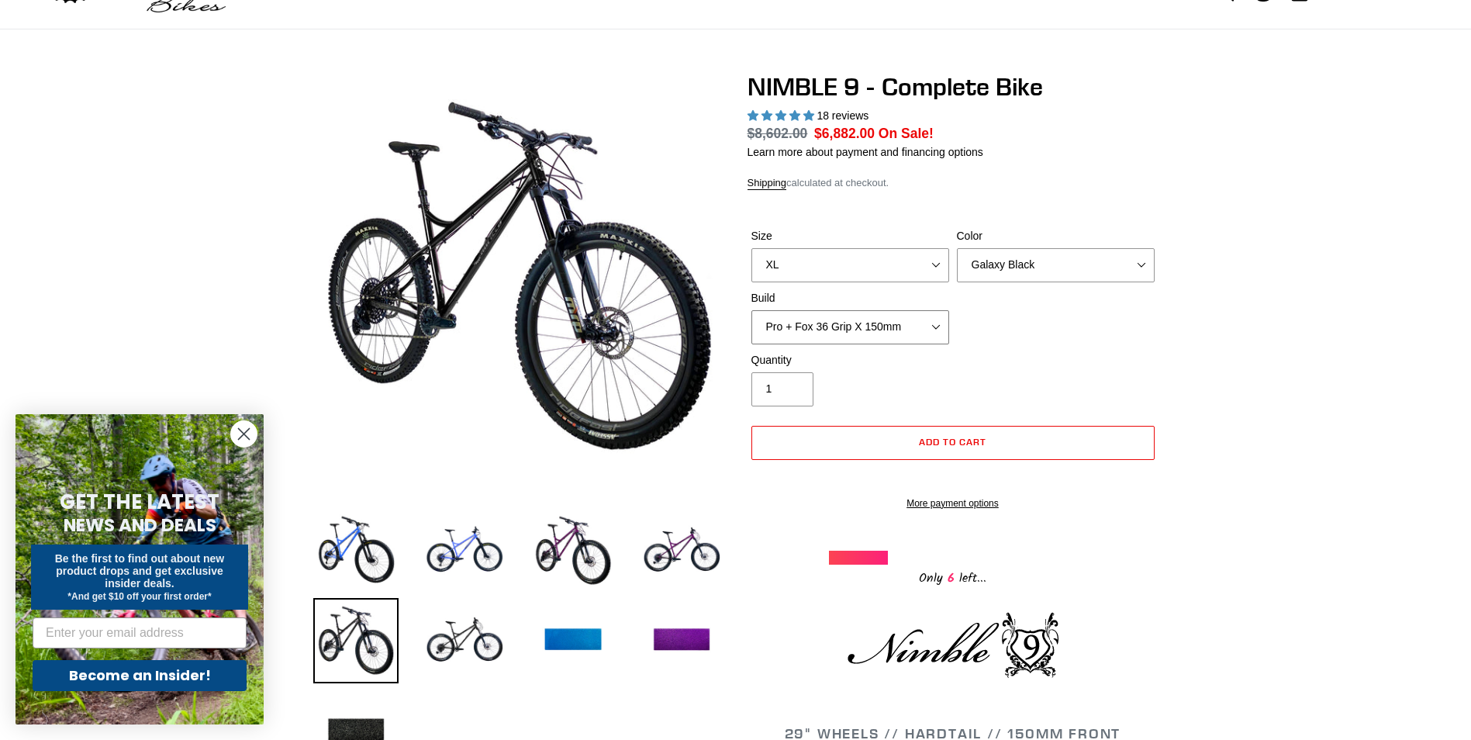
drag, startPoint x: 848, startPoint y: 331, endPoint x: 843, endPoint y: 346, distance: 15.7
click at [848, 331] on select "Core + Fox 36 Grip X 150mm Pro + Fox 36 Grip X 150mm Core + RockShox Lyrik Ulti…" at bounding box center [850, 327] width 198 height 34
click at [751, 310] on select "Core + Fox 36 Grip X 150mm Pro + Fox 36 Grip X 150mm Core + RockShox Lyrik Ulti…" at bounding box center [850, 327] width 198 height 34
click at [835, 327] on select "Core + Fox 36 Grip X 150mm Pro + Fox 36 Grip X 150mm Core + RockShox Lyrik Ulti…" at bounding box center [850, 327] width 198 height 34
select select "Core + Fox 36 Grip X 150mm"
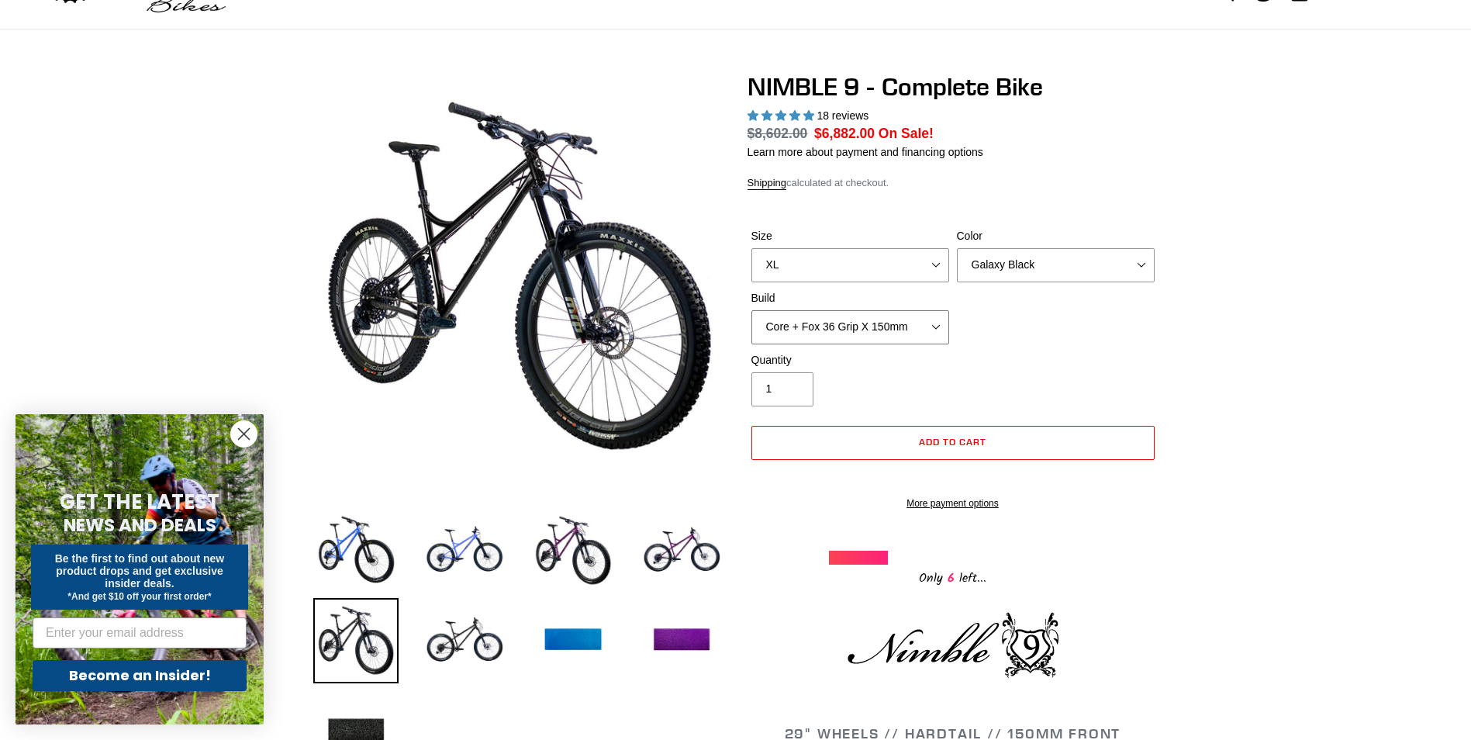
click at [751, 310] on select "Core + Fox 36 Grip X 150mm Pro + Fox 36 Grip X 150mm Core + RockShox Lyrik Ulti…" at bounding box center [850, 327] width 198 height 34
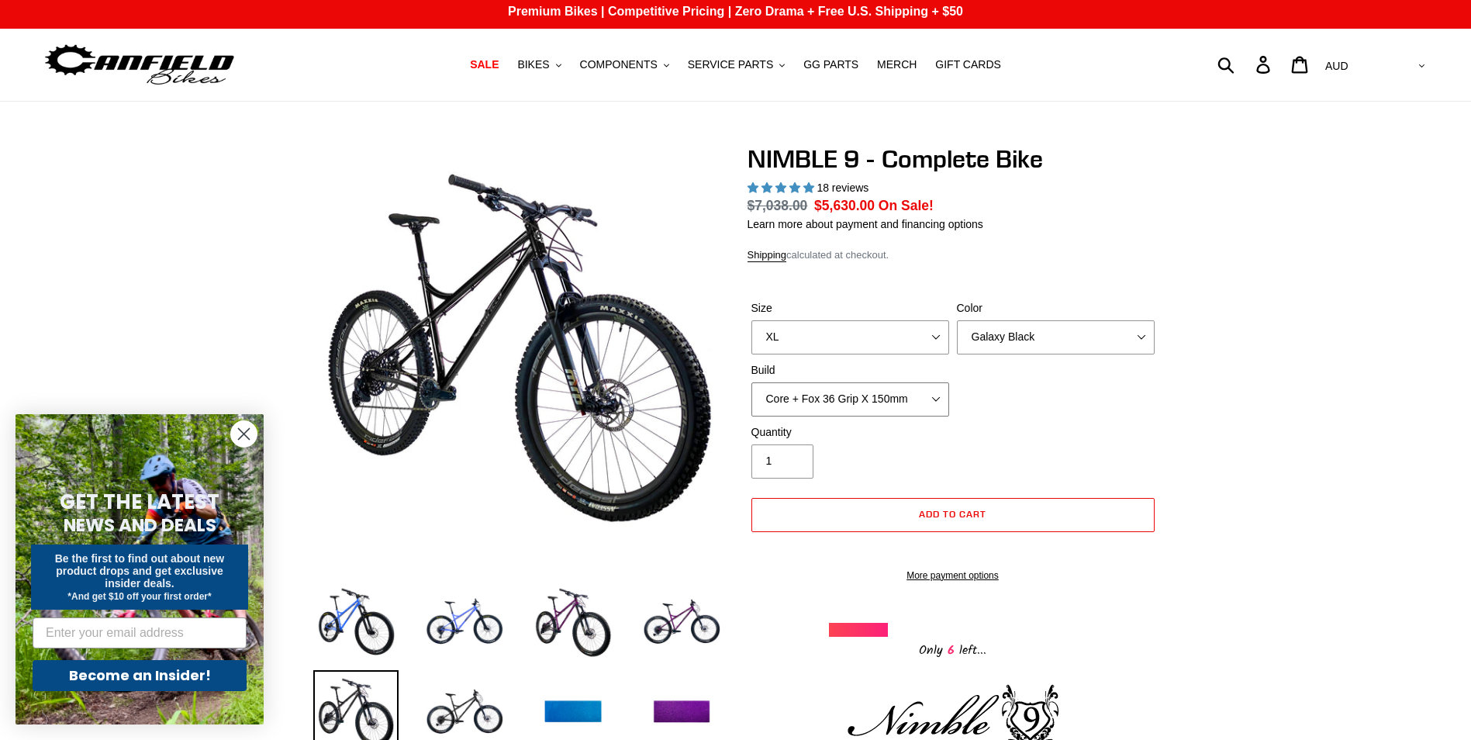
scroll to position [0, 0]
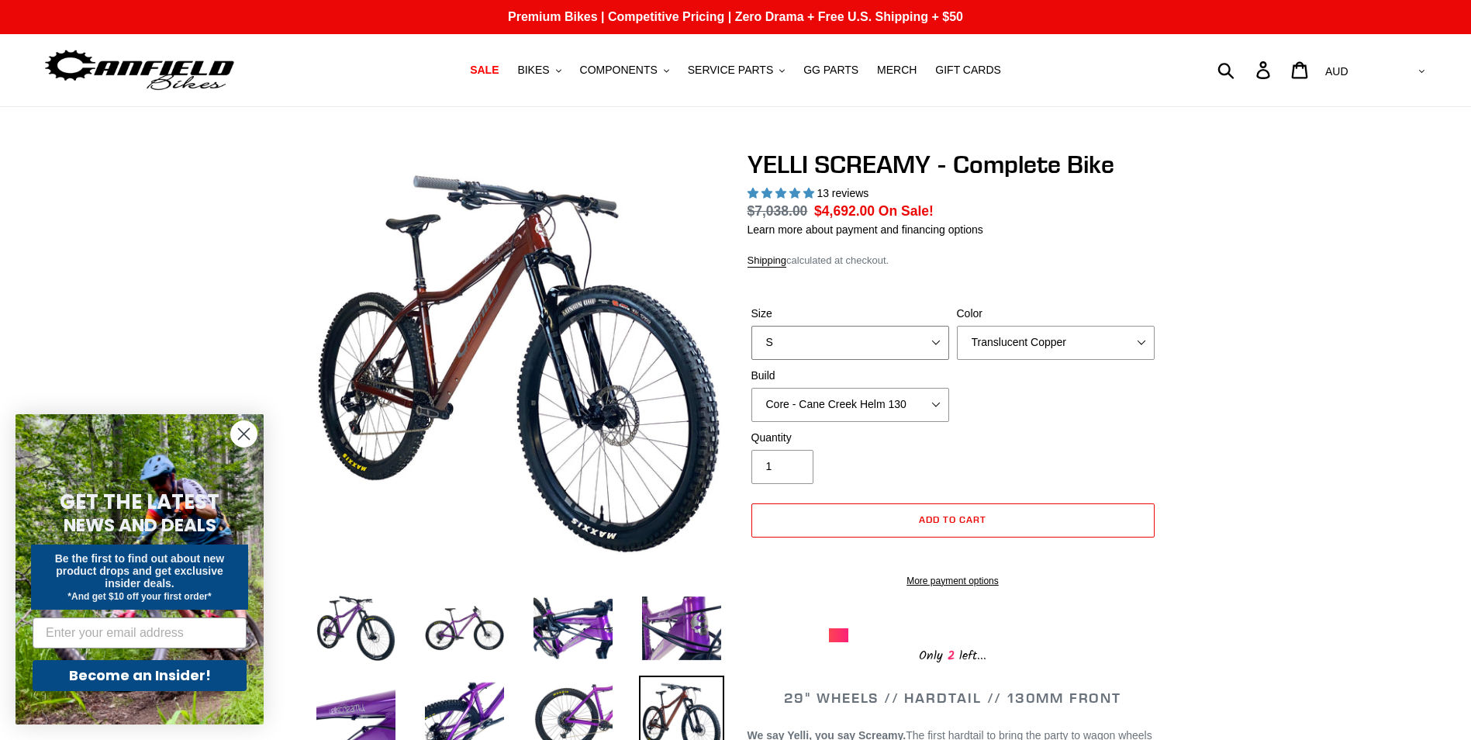
click at [837, 353] on select "S M L XL" at bounding box center [850, 343] width 198 height 34
select select "XL"
click at [751, 326] on select "S M L XL" at bounding box center [850, 343] width 198 height 34
click at [910, 408] on select "Core - Cane Creek Helm 130 Pro - Cane Creek Helm 130 Core - Fox 34 SL Factory G…" at bounding box center [850, 405] width 198 height 34
click at [751, 388] on select "Core - Cane Creek Helm 130 Pro - Cane Creek Helm 130 Core - Fox 34 SL Factory G…" at bounding box center [850, 405] width 198 height 34
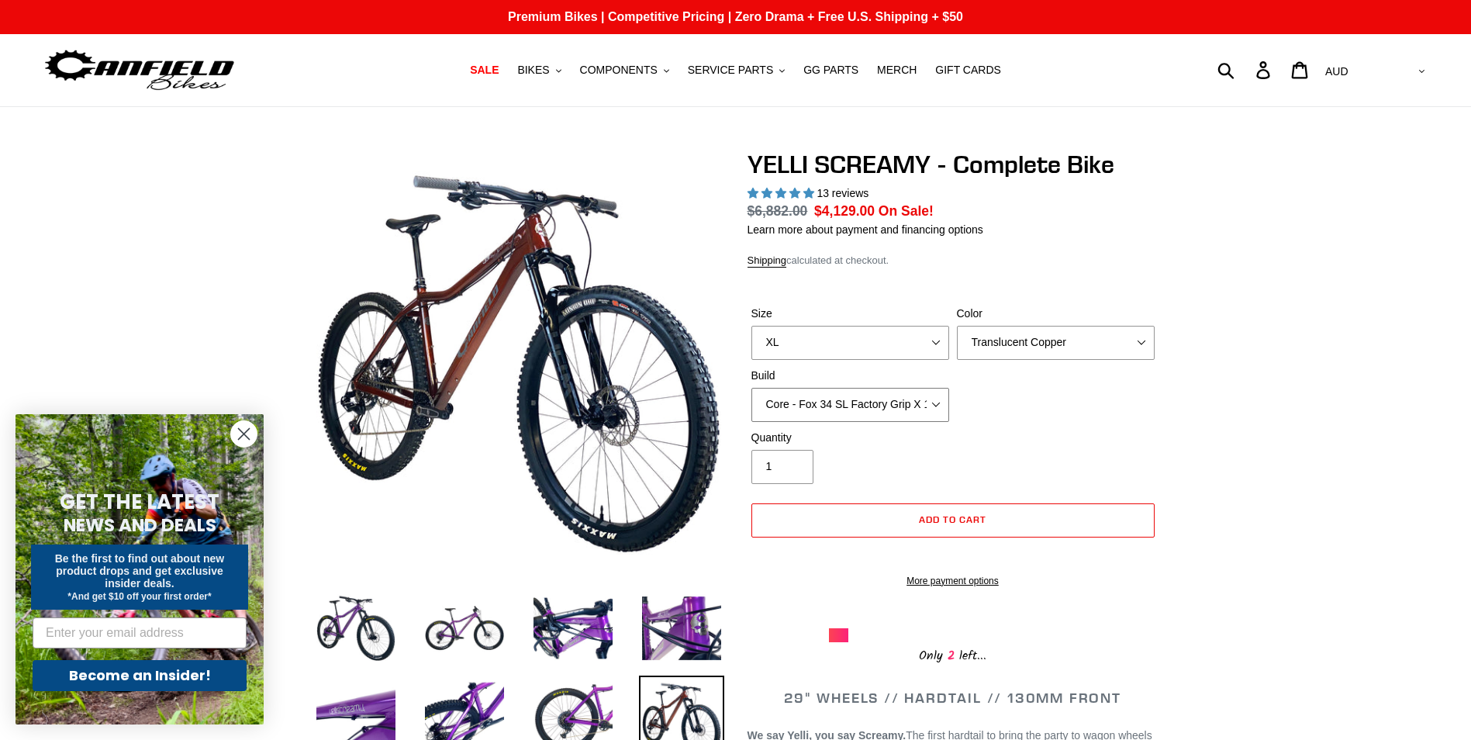
click at [885, 404] on select "Core - Cane Creek Helm 130 Pro - Cane Creek Helm 130 Core - Fox 34 SL Factory G…" at bounding box center [850, 405] width 198 height 34
click at [751, 388] on select "Core - Cane Creek Helm 130 Pro - Cane Creek Helm 130 Core - Fox 34 SL Factory G…" at bounding box center [850, 405] width 198 height 34
click at [876, 393] on select "Core - Cane Creek Helm 130 Pro - Cane Creek Helm 130 Core - Fox 34 SL Factory G…" at bounding box center [850, 405] width 198 height 34
click at [751, 388] on select "Core - Cane Creek Helm 130 Pro - Cane Creek Helm 130 Core - Fox 34 SL Factory G…" at bounding box center [850, 405] width 198 height 34
click at [862, 409] on select "Core - Cane Creek Helm 130 Pro - Cane Creek Helm 130 Core - Fox 34 SL Factory G…" at bounding box center [850, 405] width 198 height 34
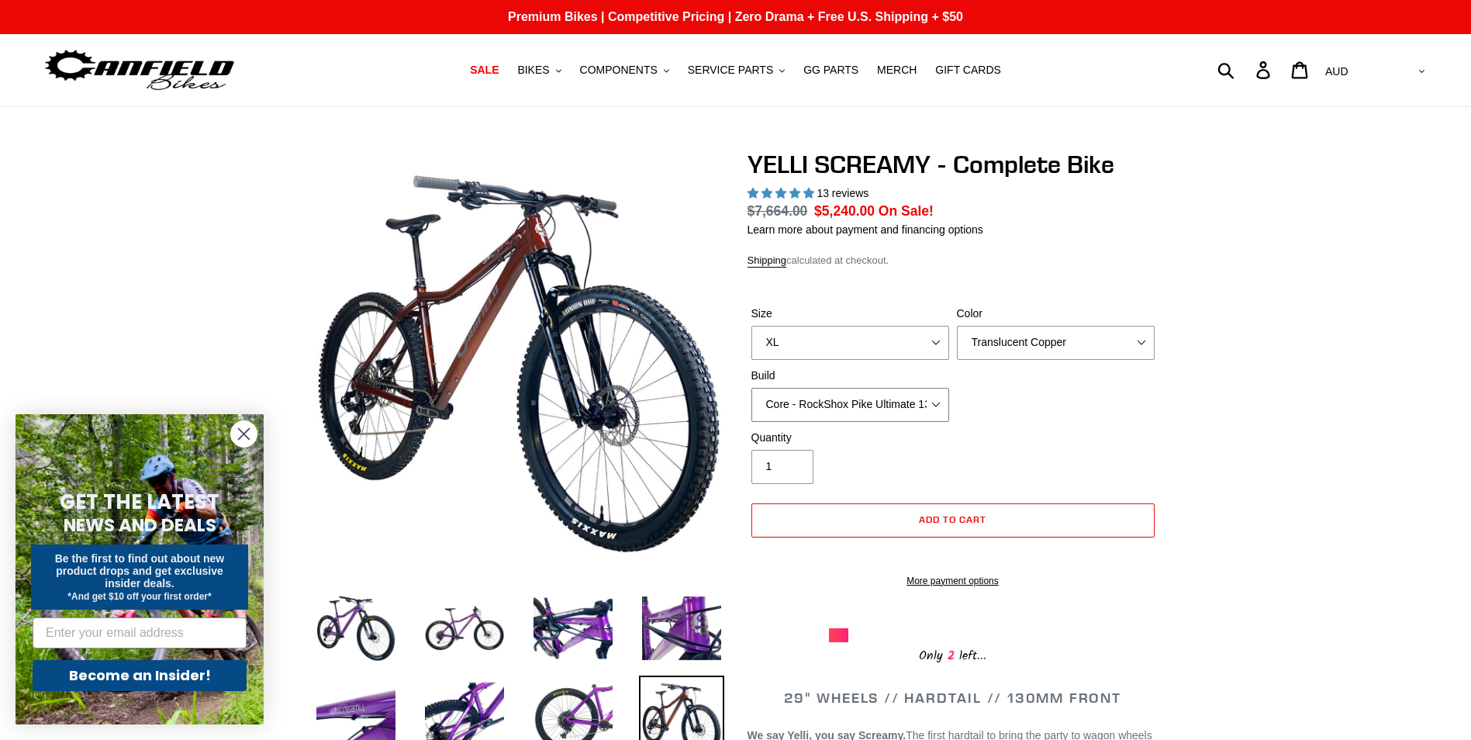
click at [751, 388] on select "Core - Cane Creek Helm 130 Pro - Cane Creek Helm 130 Core - Fox 34 SL Factory G…" at bounding box center [850, 405] width 198 height 34
drag, startPoint x: 902, startPoint y: 397, endPoint x: 902, endPoint y: 406, distance: 8.5
click at [902, 397] on select "Core - Cane Creek Helm 130 Pro - Cane Creek Helm 130 Core - Fox 34 SL Factory G…" at bounding box center [850, 405] width 198 height 34
select select "Pro - RockShox Pike Ultimate 130"
click at [751, 388] on select "Core - Cane Creek Helm 130 Pro - Cane Creek Helm 130 Core - Fox 34 SL Factory G…" at bounding box center [850, 405] width 198 height 34
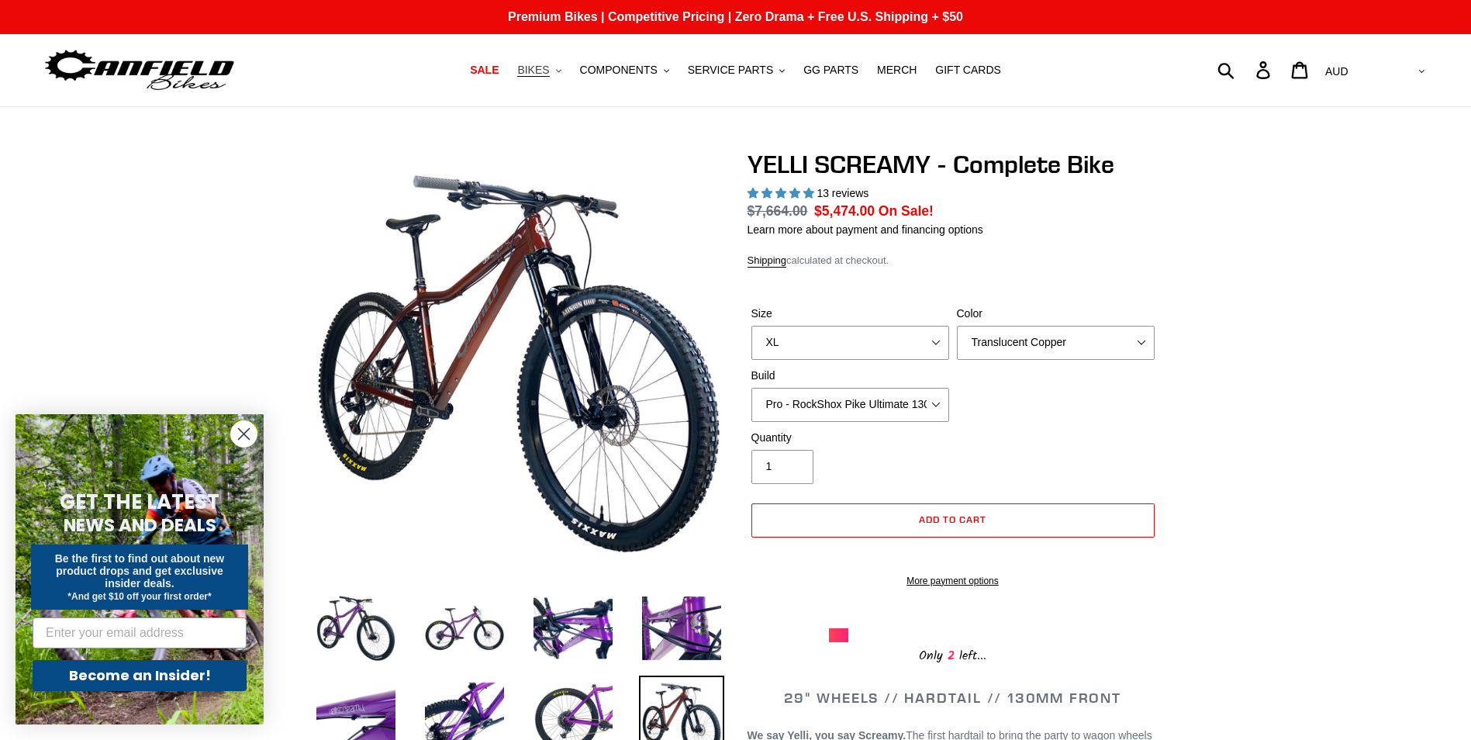
click at [561, 74] on icon ".cls-1{fill:#231f20}" at bounding box center [558, 70] width 5 height 5
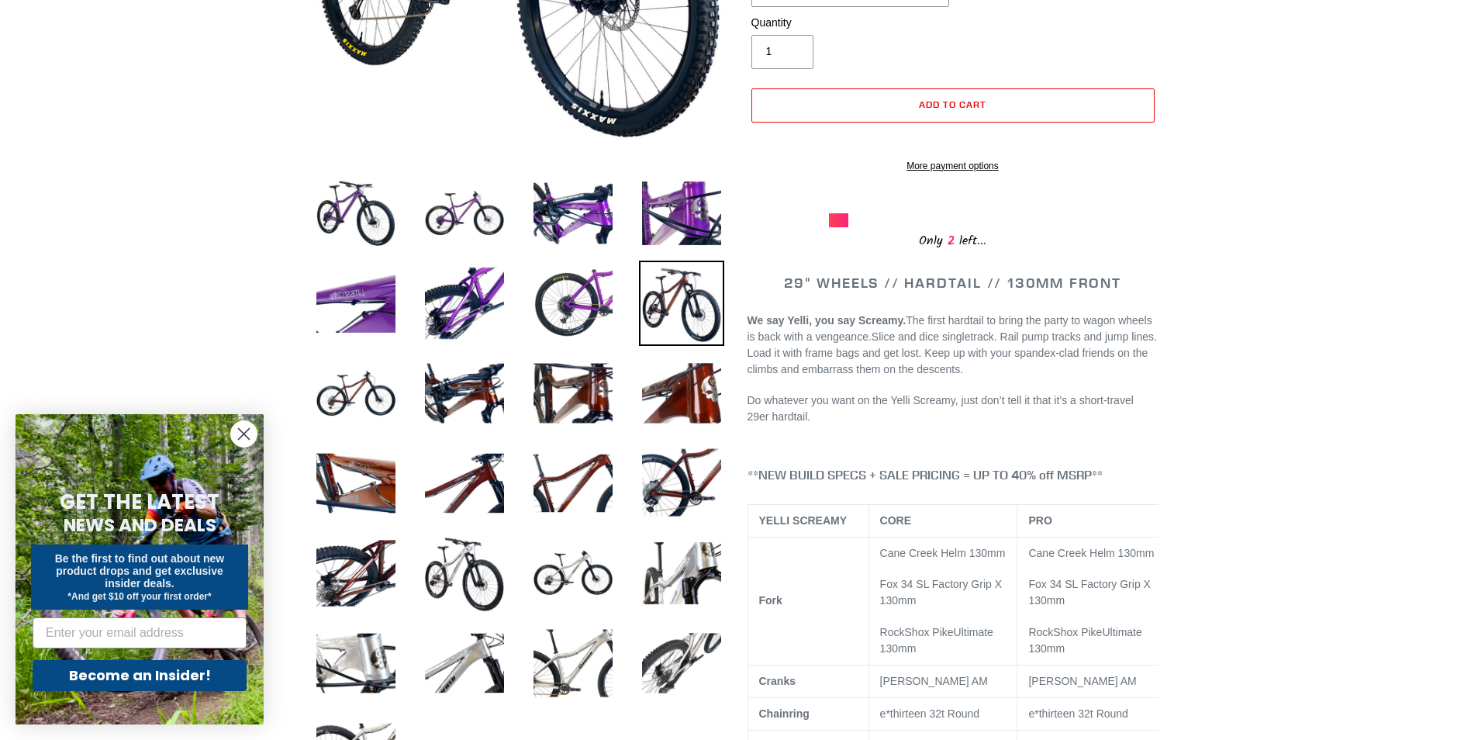
scroll to position [388, 0]
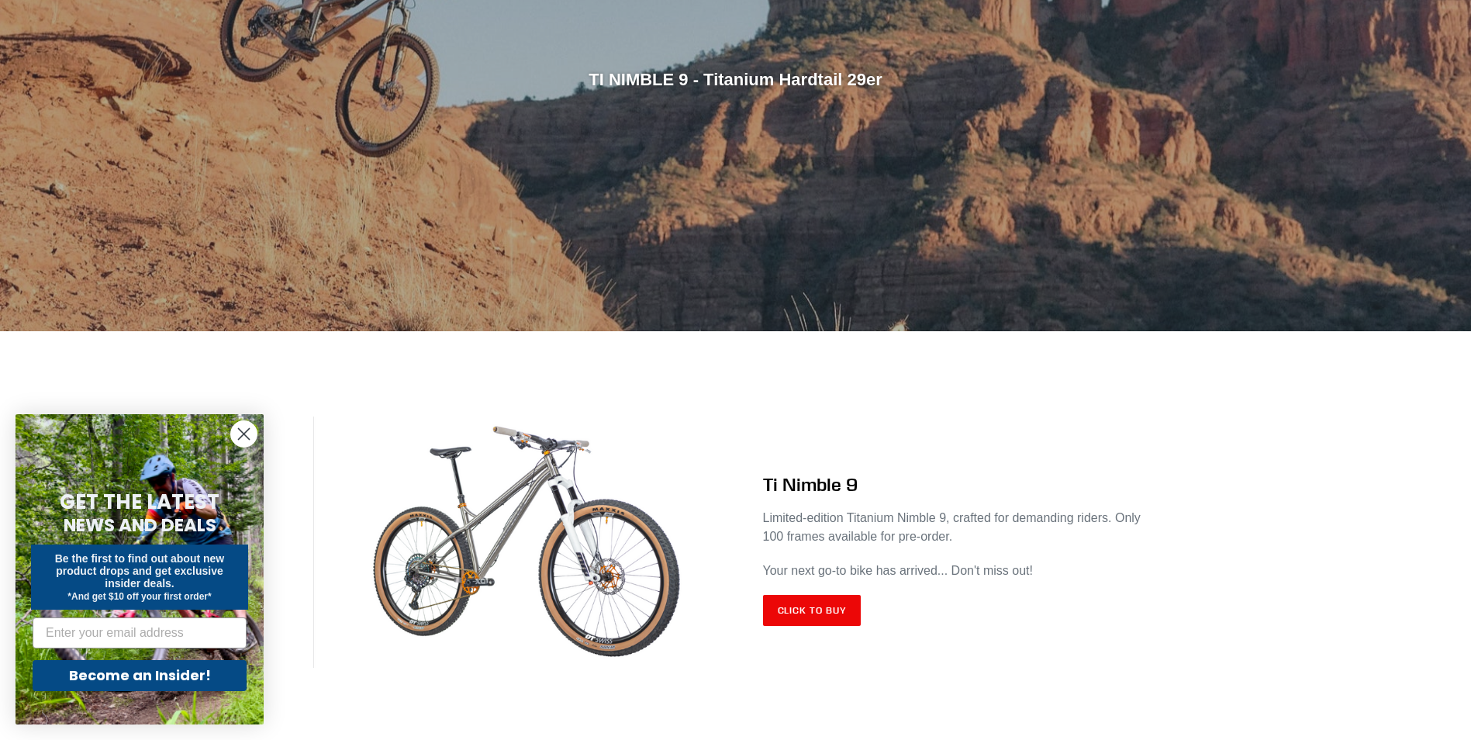
scroll to position [620, 0]
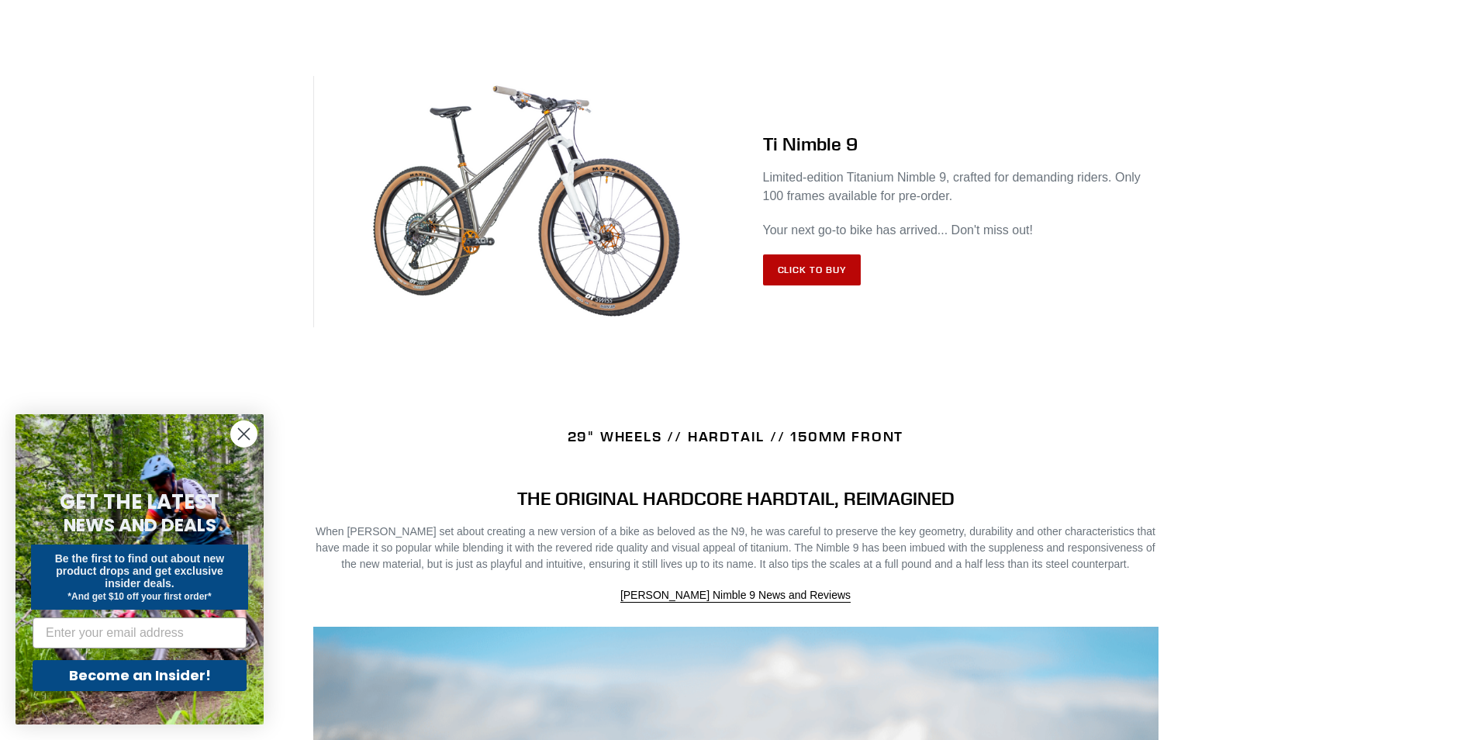
click at [827, 274] on link "Click to Buy" at bounding box center [812, 269] width 98 height 31
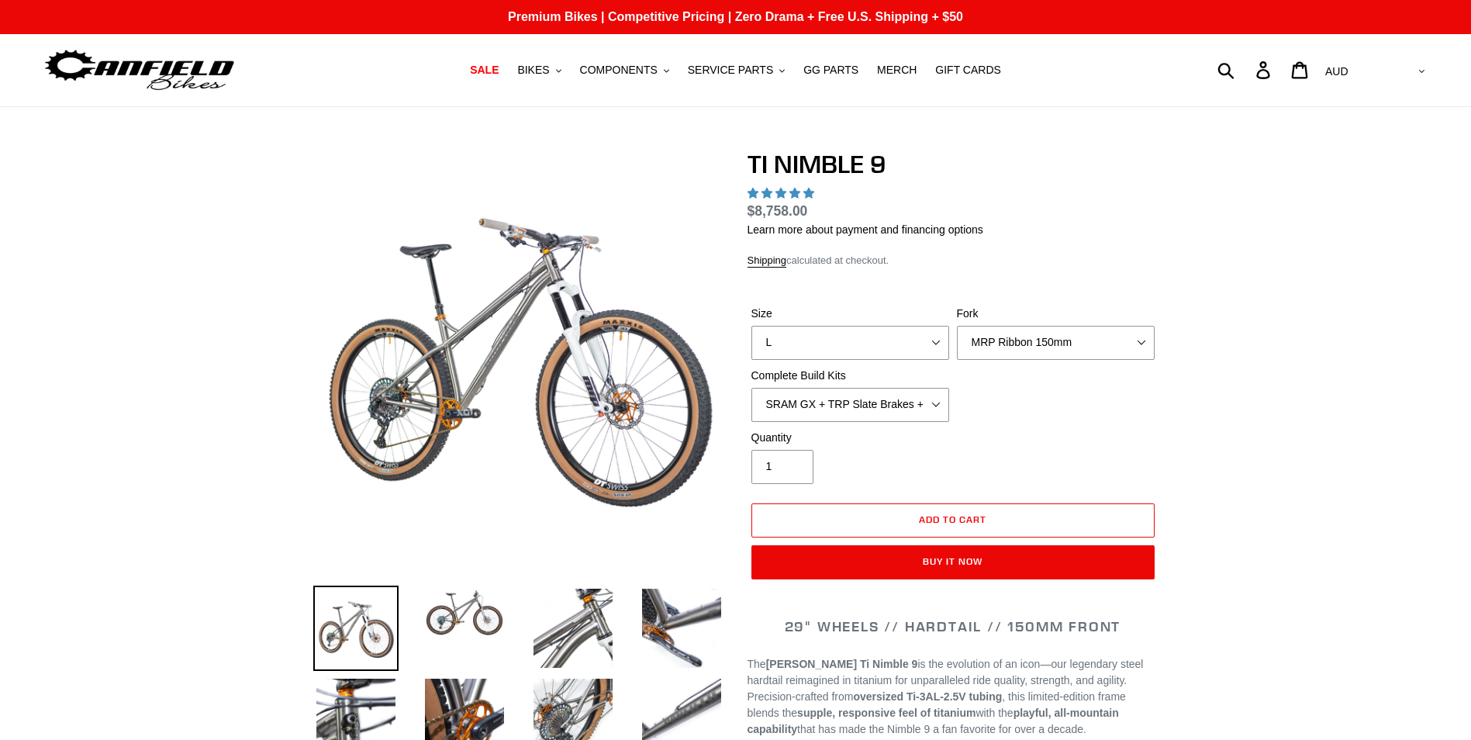
select select "highest-rating"
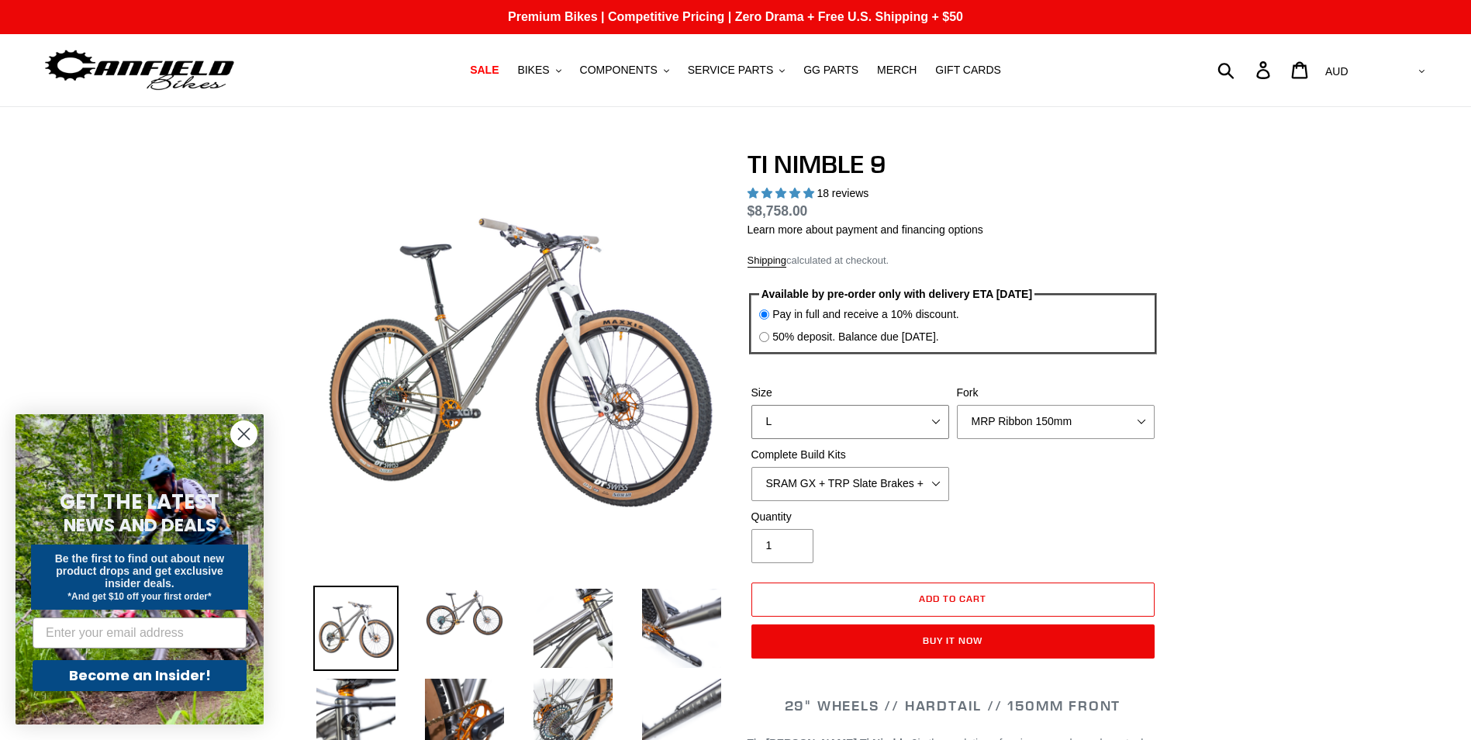
click at [865, 420] on select "S M L XL / XXL (Specify at checkout)" at bounding box center [850, 422] width 198 height 34
click at [751, 405] on select "S M L XL / XXL (Specify at checkout)" at bounding box center [850, 422] width 198 height 34
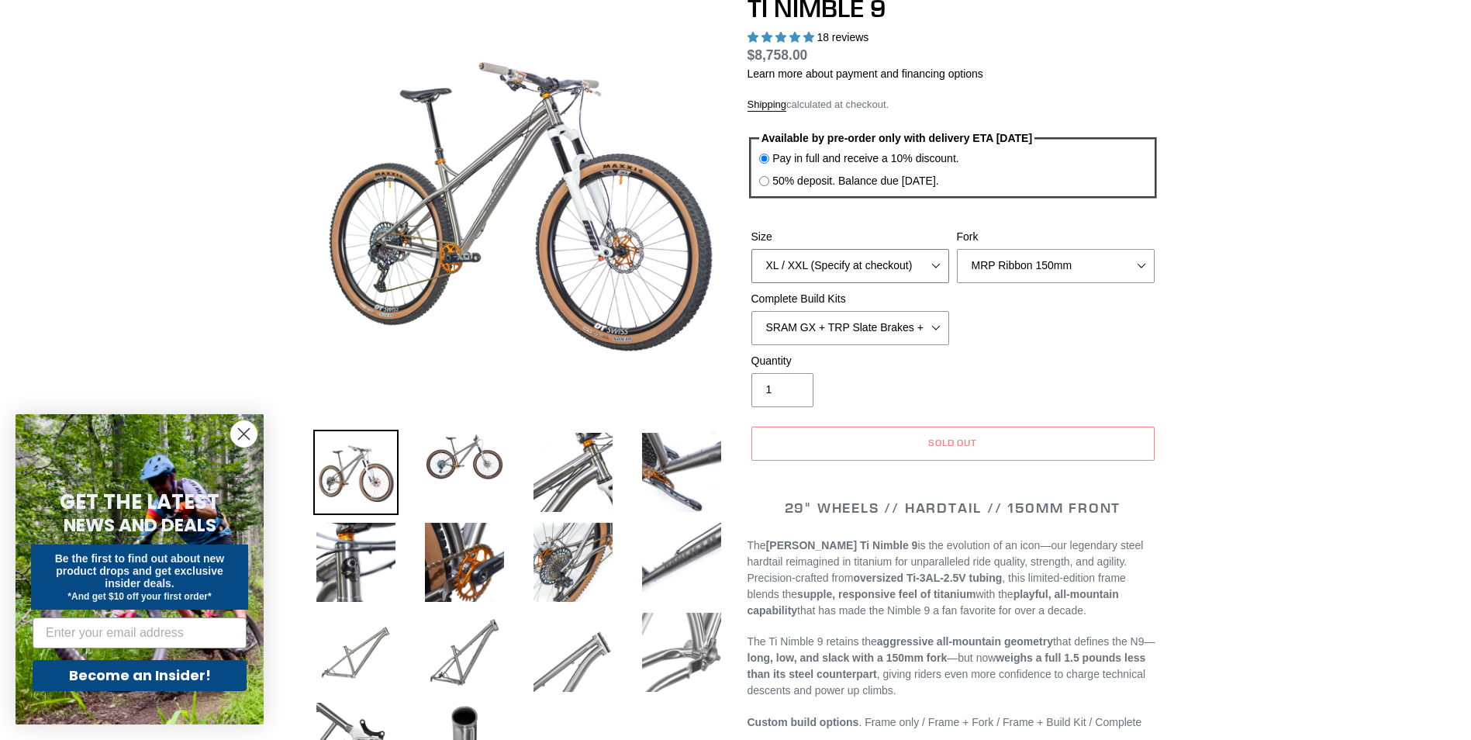
scroll to position [155, 0]
click at [900, 272] on select "S M L XL / XXL (Specify at checkout)" at bounding box center [850, 267] width 198 height 34
select select "L"
click at [751, 250] on select "S M L XL / XXL (Specify at checkout)" at bounding box center [850, 267] width 198 height 34
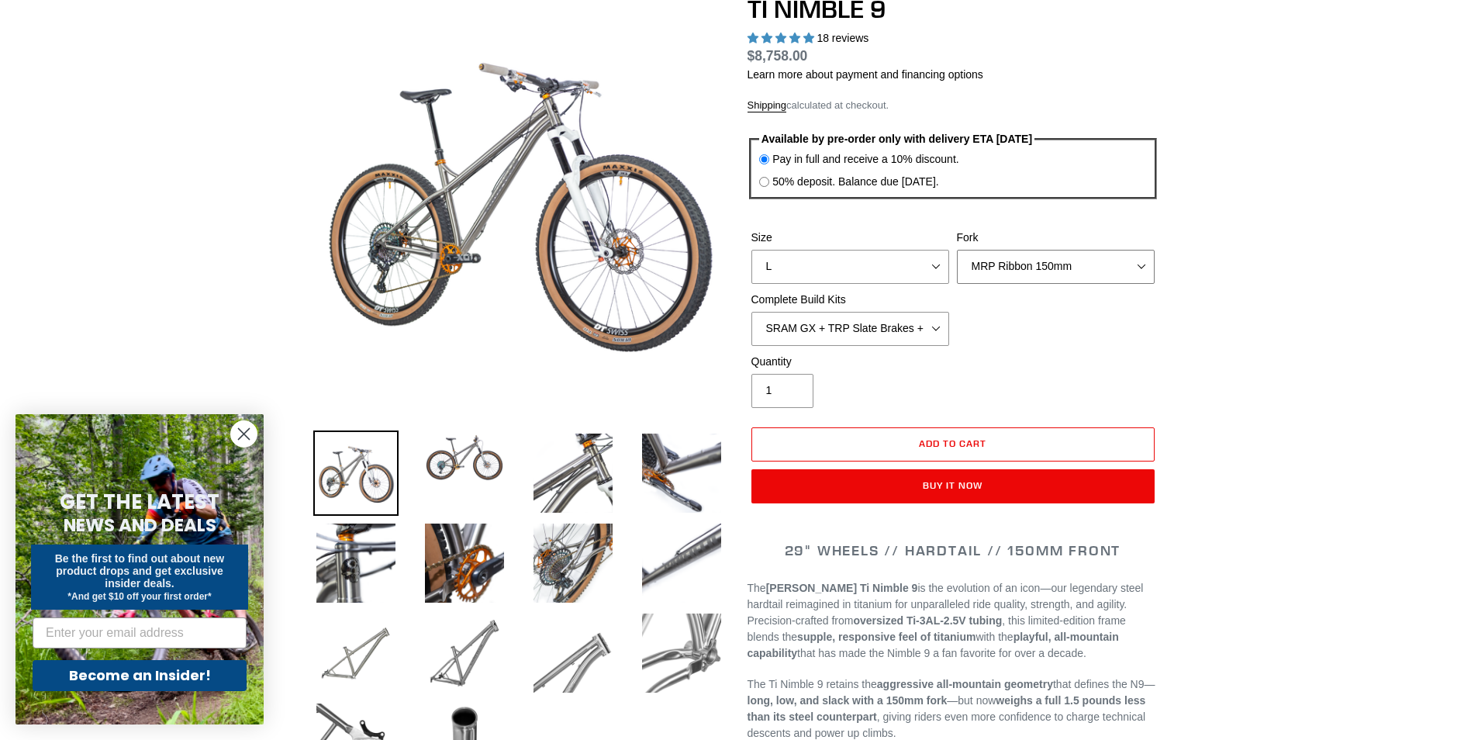
click at [1013, 277] on select "MRP Ribbon 150mm RockShox Lyrik 150mm Fox Factory 36 150mm Cane Creek Helm 150m…" at bounding box center [1056, 267] width 198 height 34
select select "RockShox Lyrik 150mm"
click at [957, 250] on select "MRP Ribbon 150mm RockShox Lyrik 150mm Fox Factory 36 150mm Cane Creek Helm 150m…" at bounding box center [1056, 267] width 198 height 34
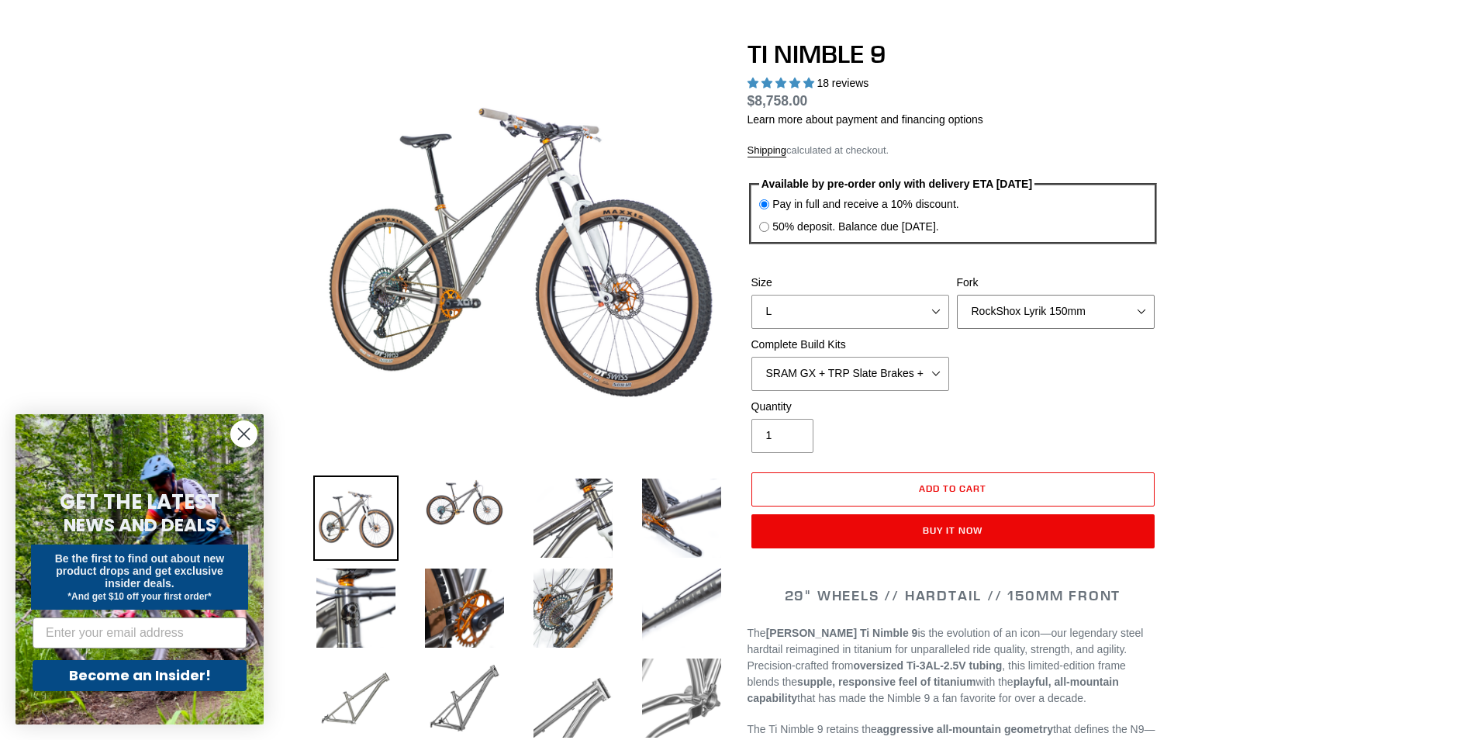
scroll to position [0, 0]
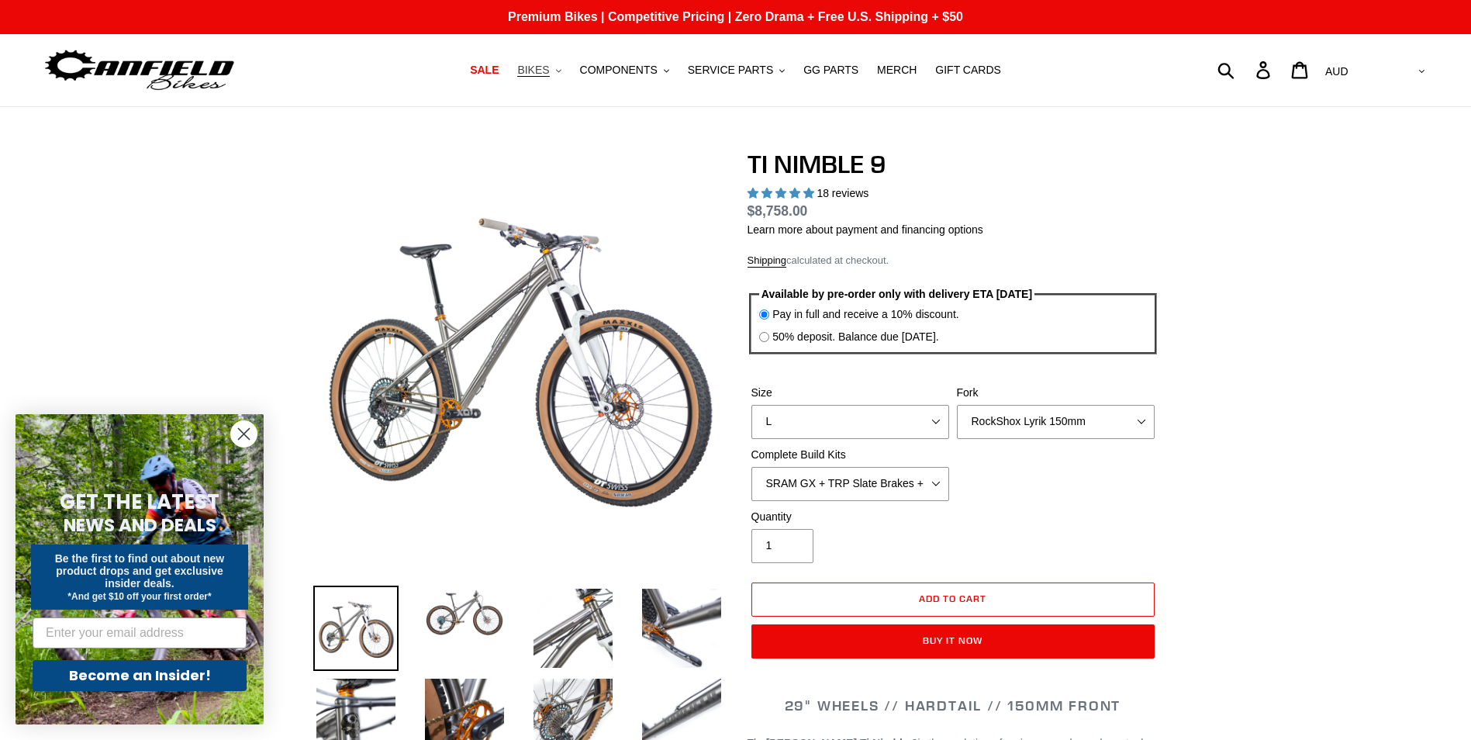
click at [561, 74] on icon ".cls-1{fill:#231f20}" at bounding box center [558, 70] width 5 height 5
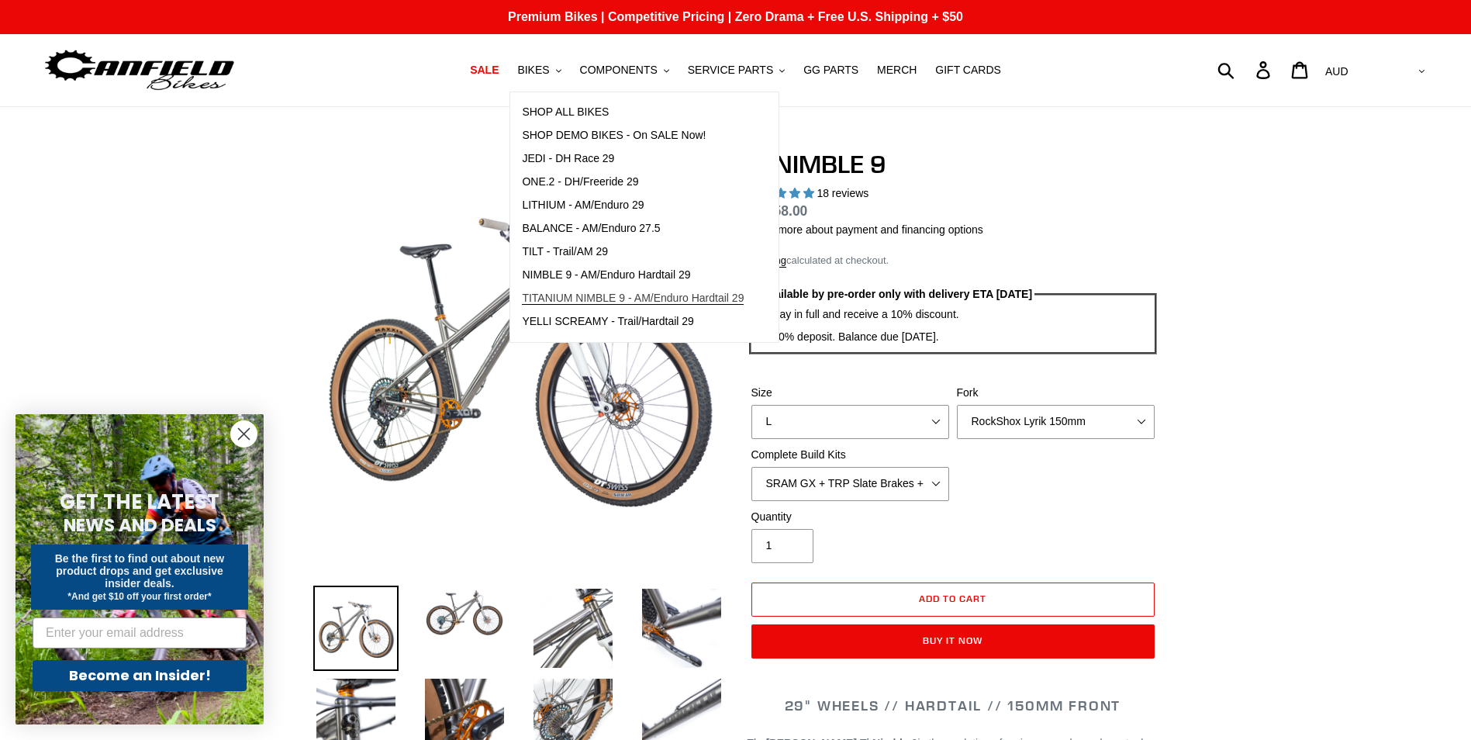
click at [696, 296] on span "TITANIUM NIMBLE 9 - AM/Enduro Hardtail 29" at bounding box center [633, 298] width 222 height 13
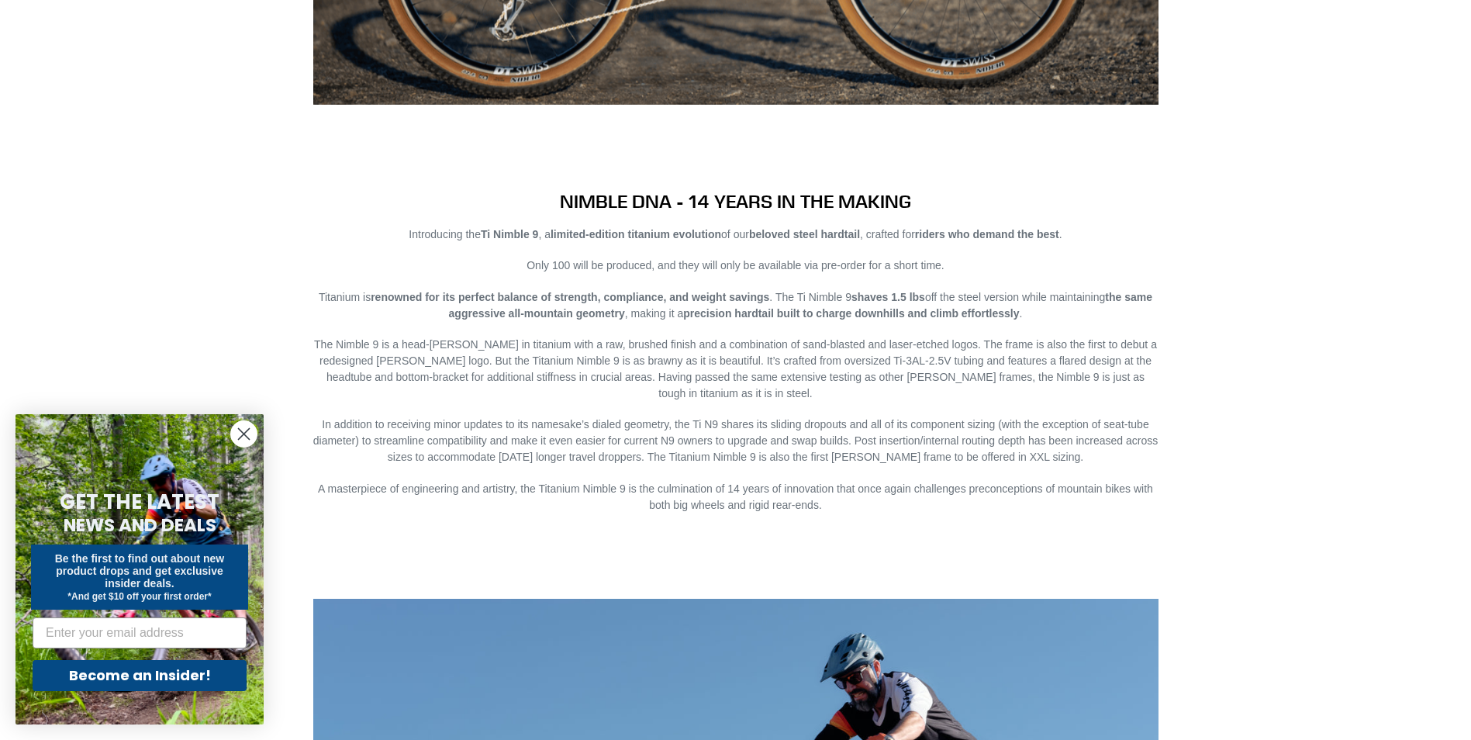
scroll to position [1861, 0]
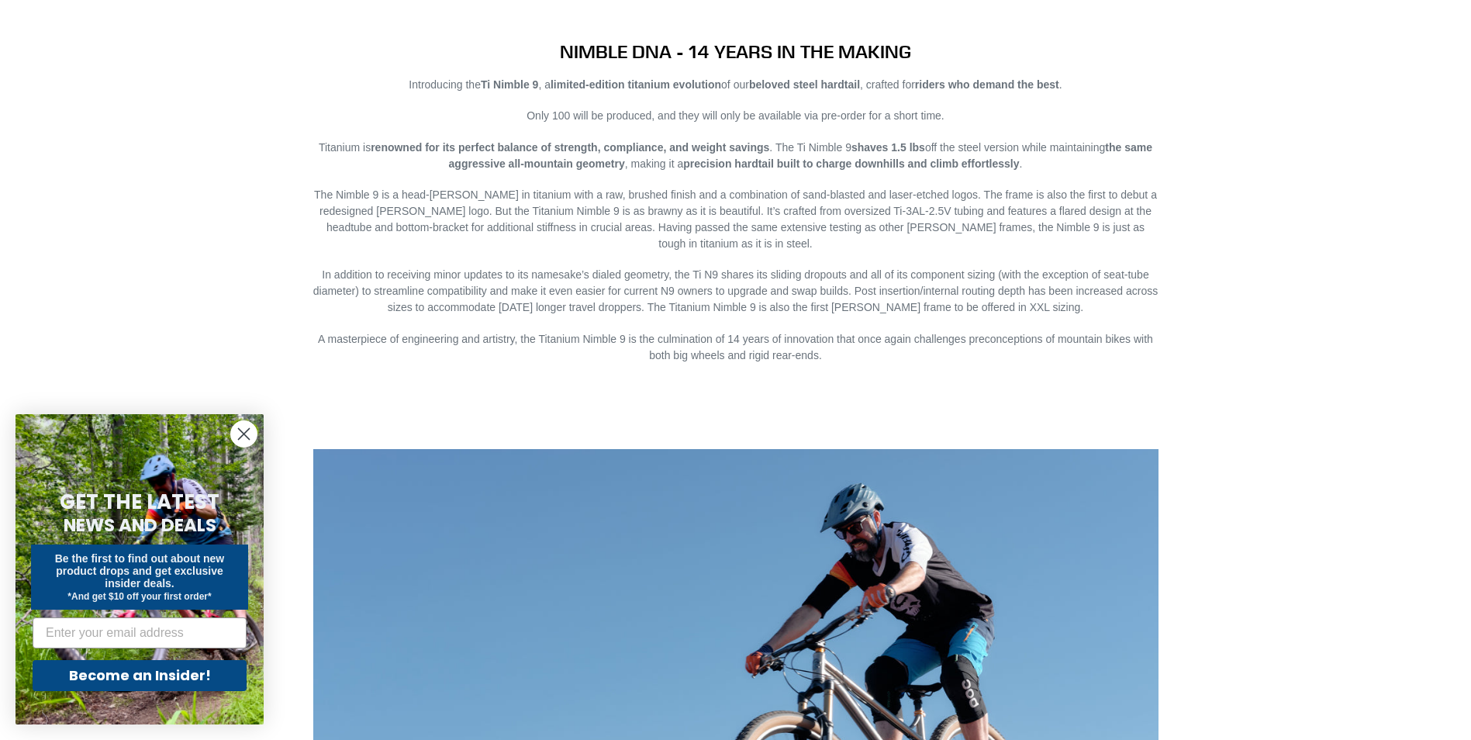
click at [724, 270] on p "In addition to receiving minor updates to its namesake’s dialed geometry, the T…" at bounding box center [735, 291] width 845 height 49
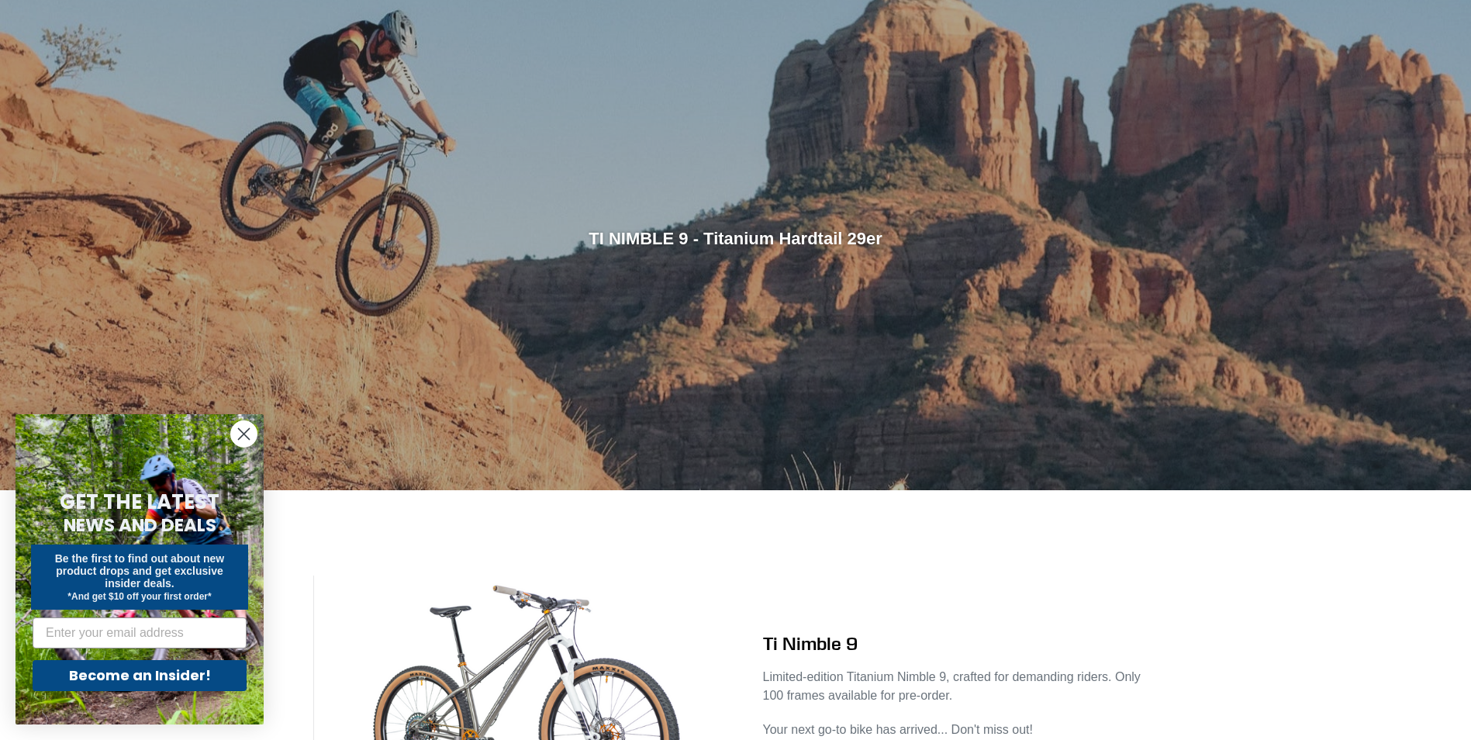
scroll to position [0, 0]
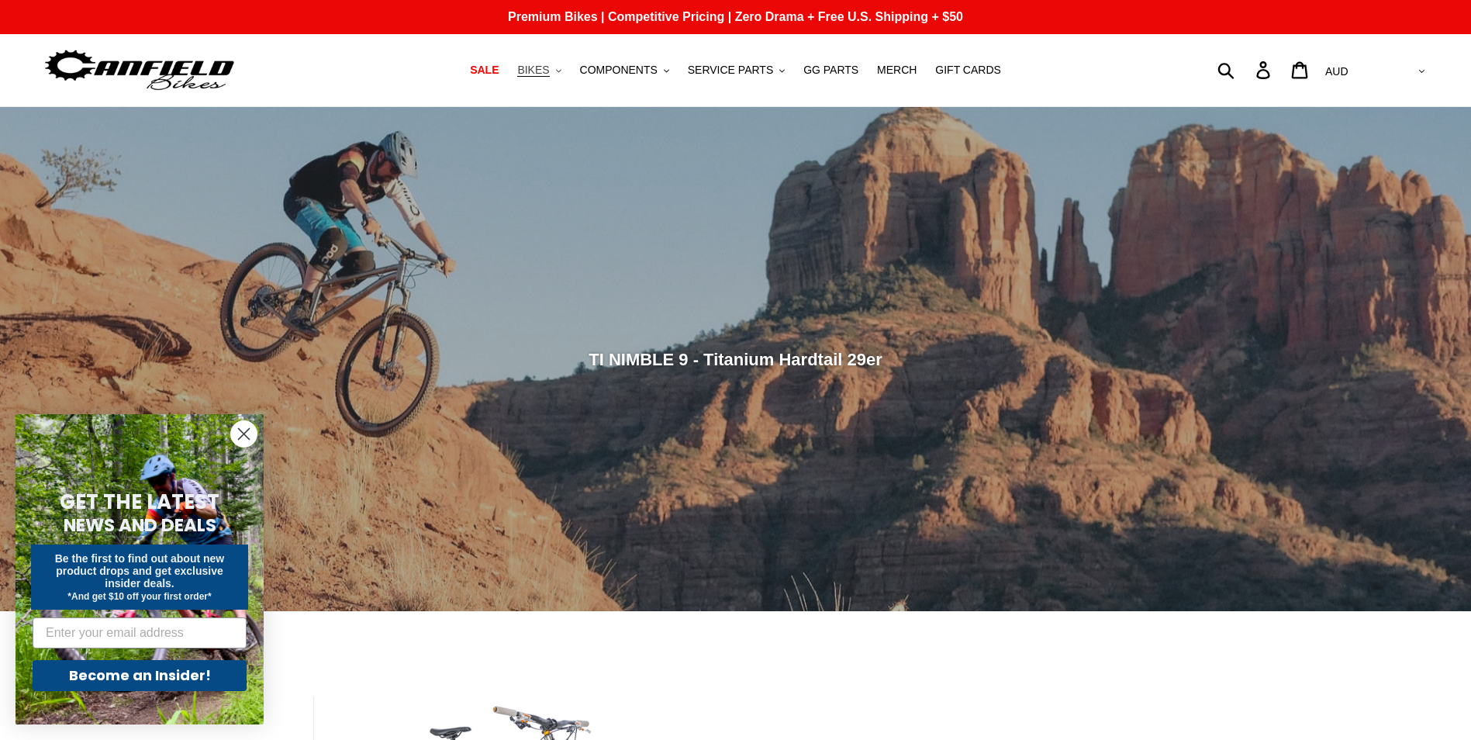
click at [568, 76] on button "BIKES .cls-1{fill:#231f20}" at bounding box center [539, 70] width 59 height 21
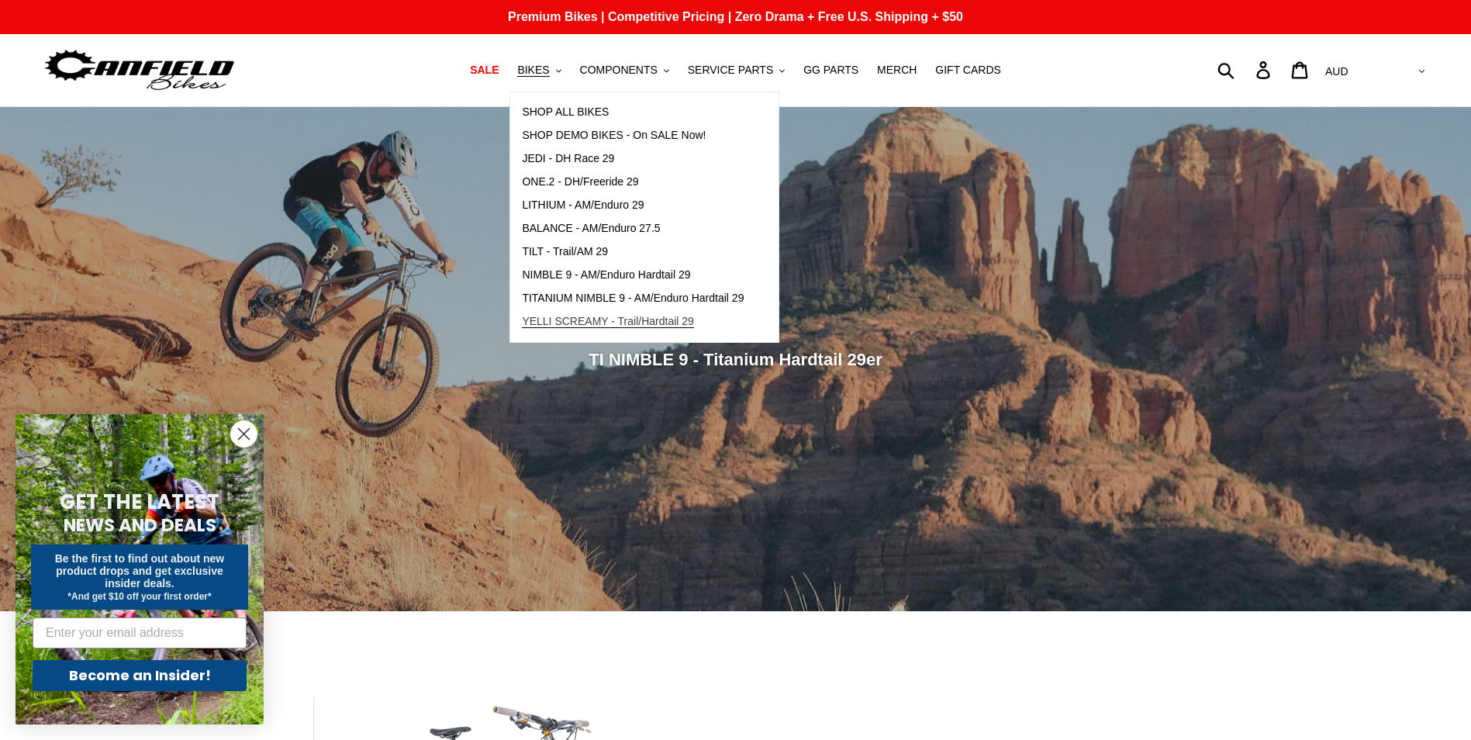
click at [607, 326] on span "YELLI SCREAMY - Trail/Hardtail 29" at bounding box center [608, 321] width 172 height 13
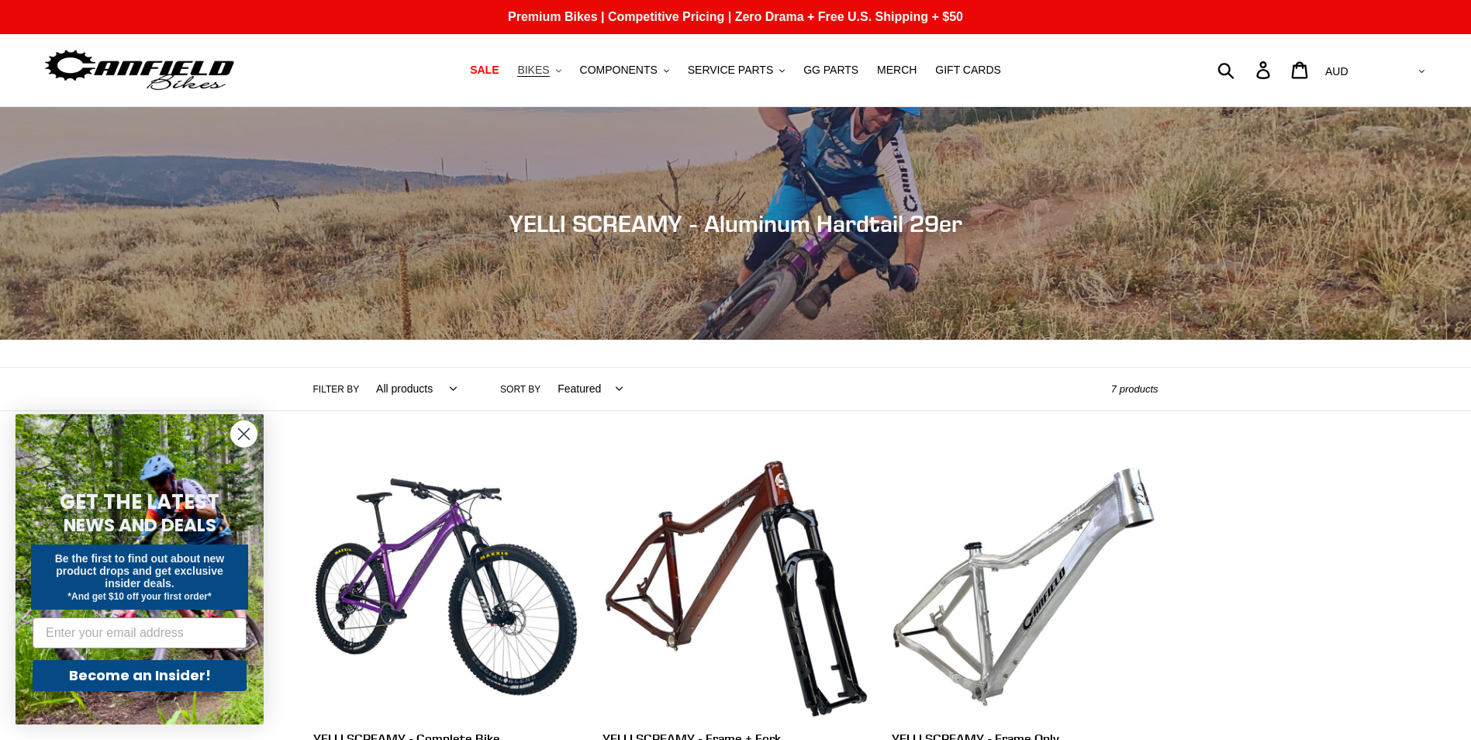
click at [549, 74] on span "BIKES" at bounding box center [533, 70] width 32 height 13
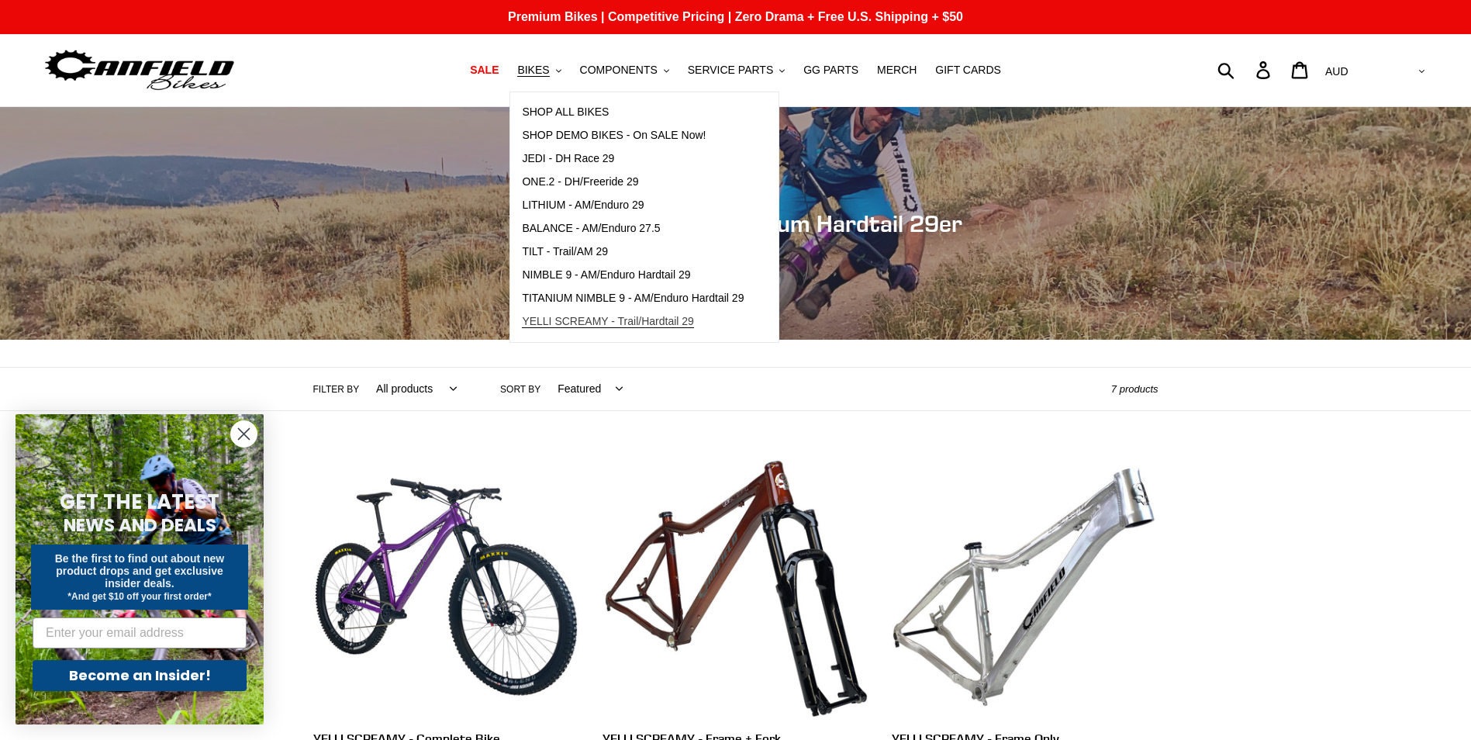
click at [694, 323] on span "YELLI SCREAMY - Trail/Hardtail 29" at bounding box center [608, 321] width 172 height 13
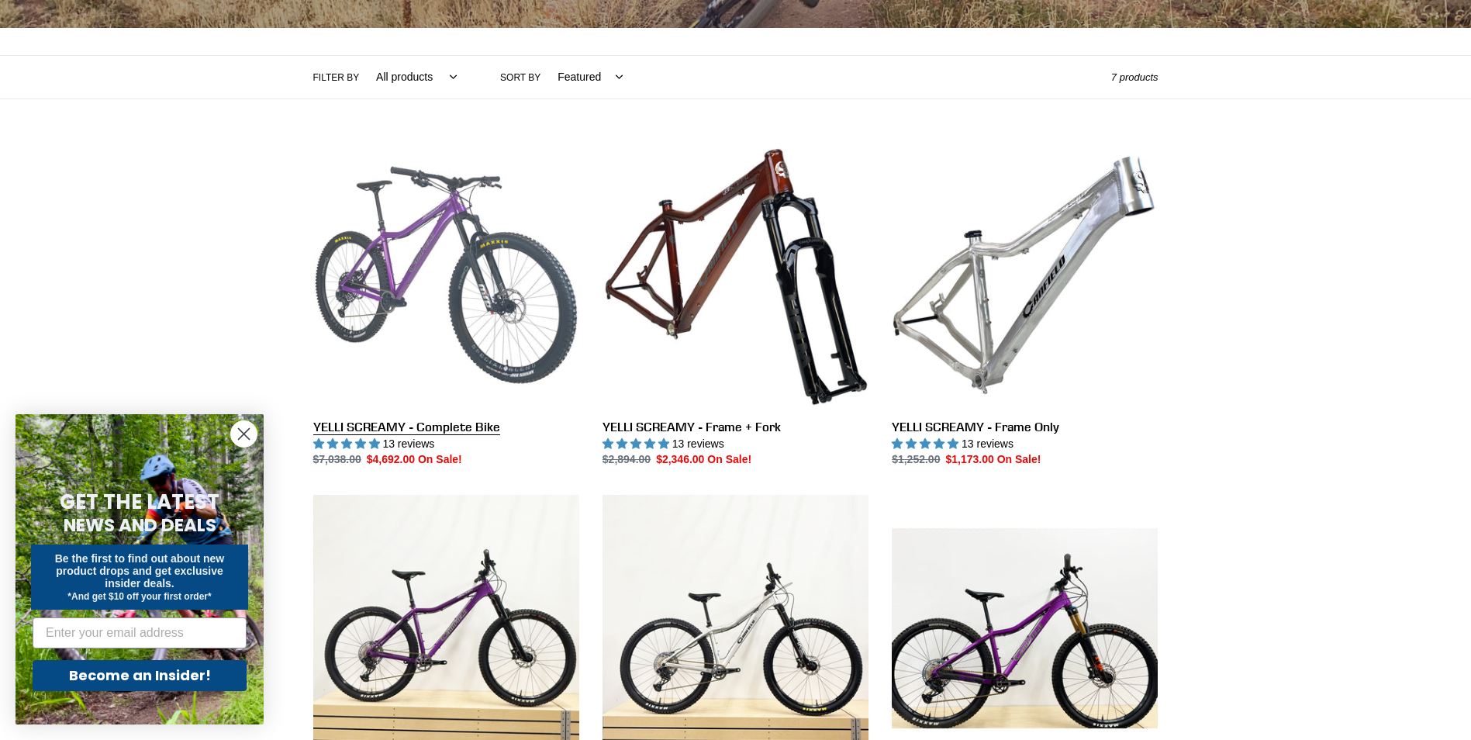
scroll to position [310, 0]
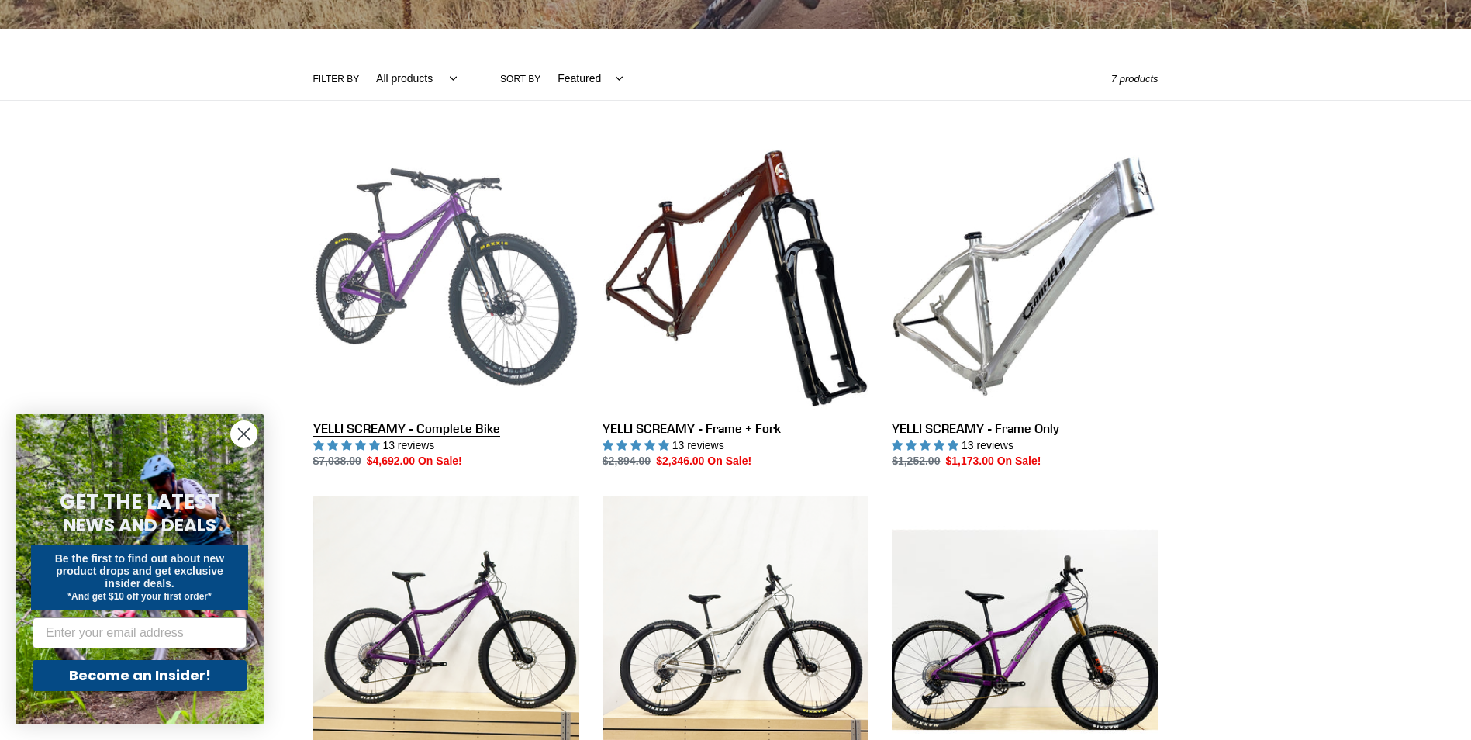
click at [444, 322] on link "YELLI SCREAMY - Complete Bike" at bounding box center [446, 306] width 266 height 326
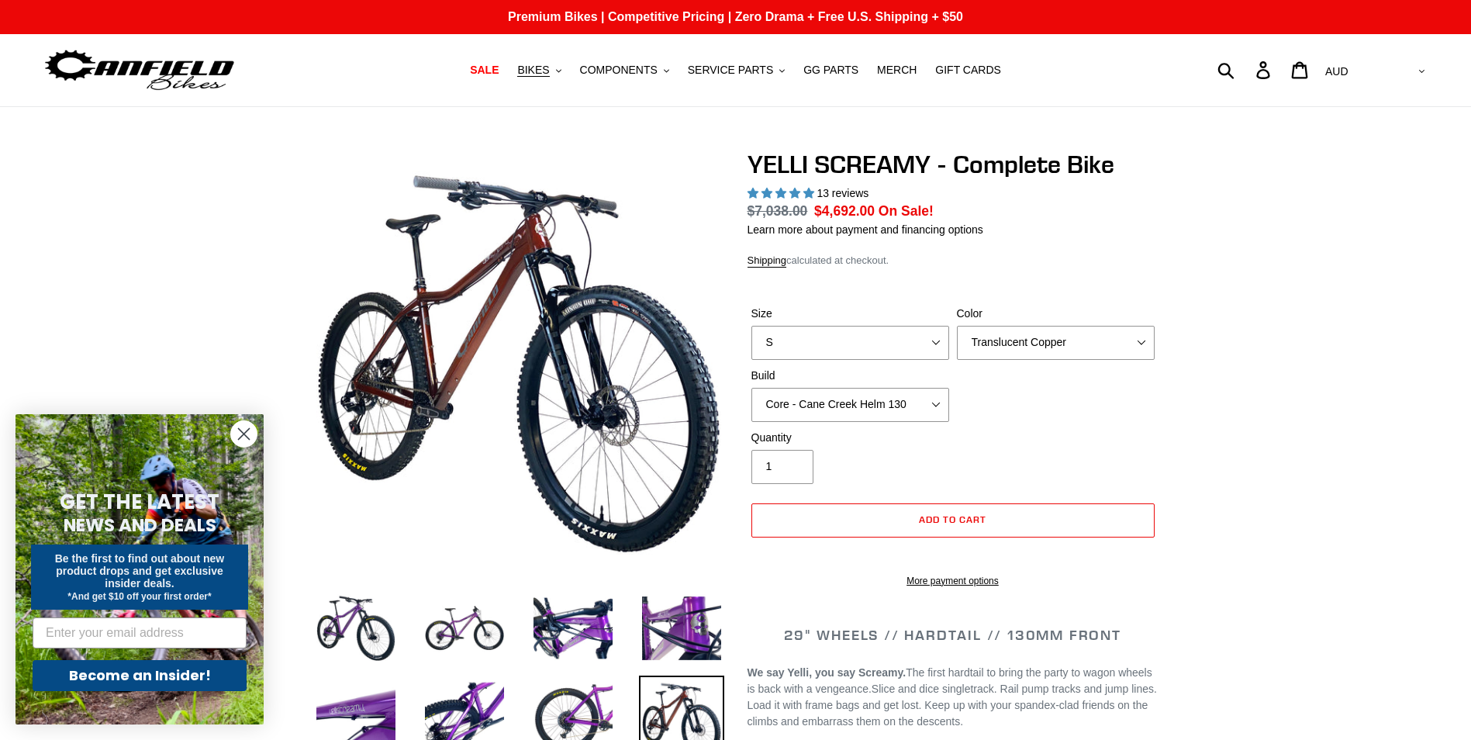
select select "highest-rating"
click at [851, 346] on select "S M L XL" at bounding box center [850, 343] width 198 height 34
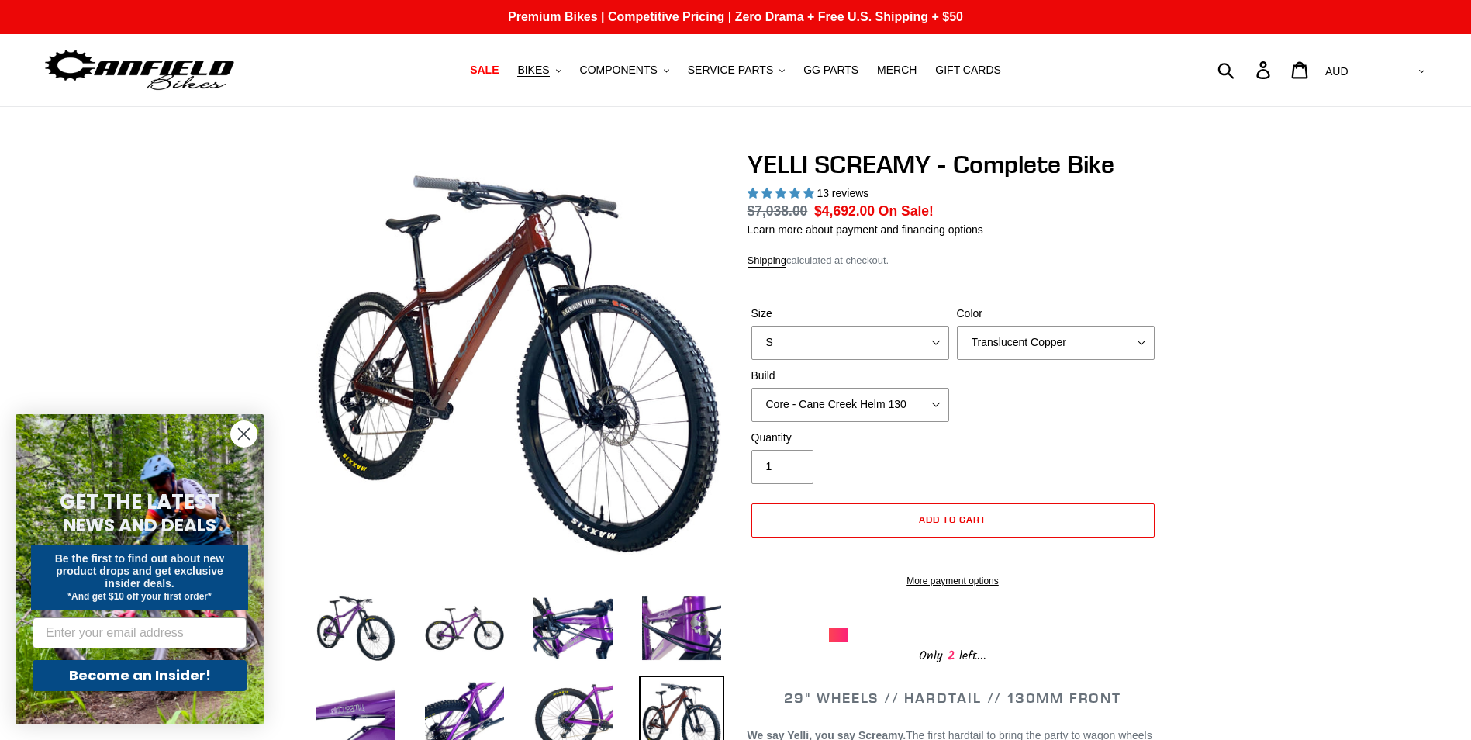
click at [1420, 72] on select "AED AFN ALL AMD ANG AUD AWG AZN [GEOGRAPHIC_DATA] BBD BDT BGN BIF BND [PERSON_N…" at bounding box center [1373, 71] width 109 height 29
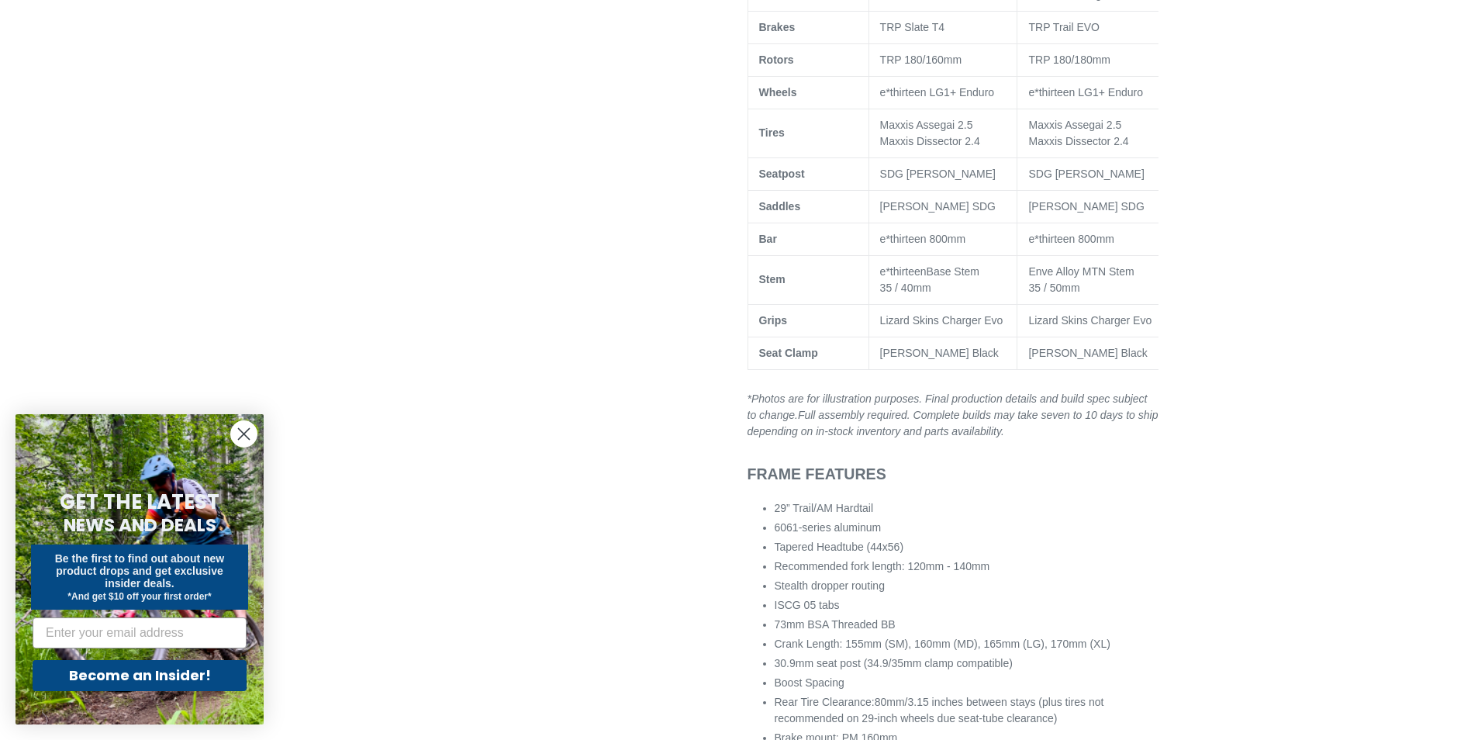
scroll to position [1318, 0]
